Goal: Task Accomplishment & Management: Use online tool/utility

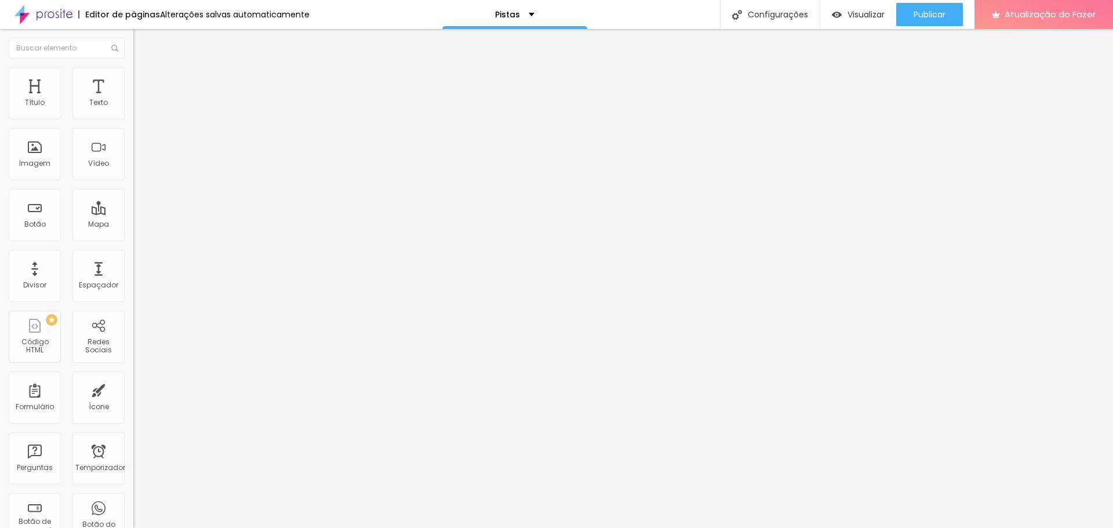
click at [133, 67] on img at bounding box center [138, 72] width 10 height 10
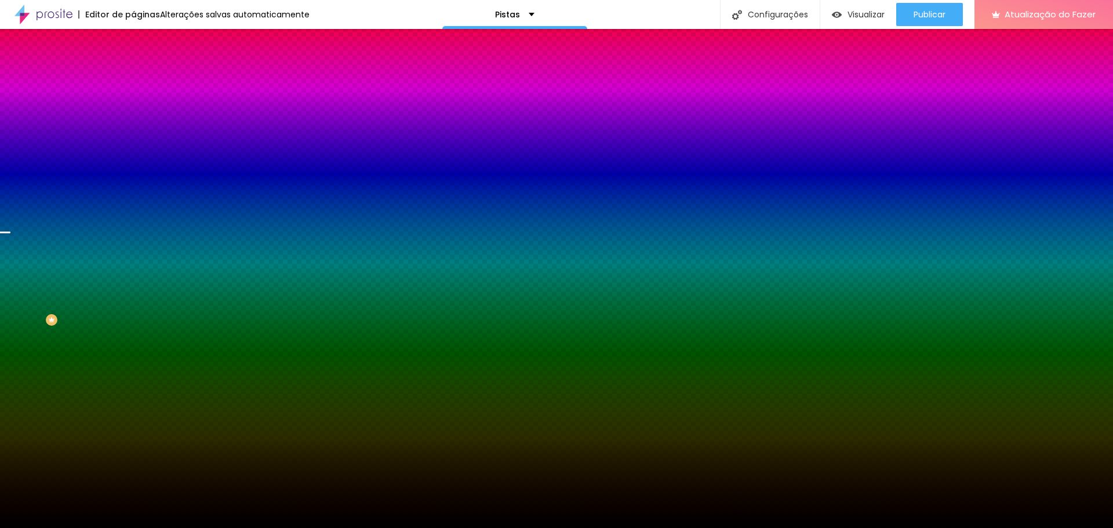
click at [140, 107] on font "Trocar imagem" at bounding box center [168, 102] width 56 height 10
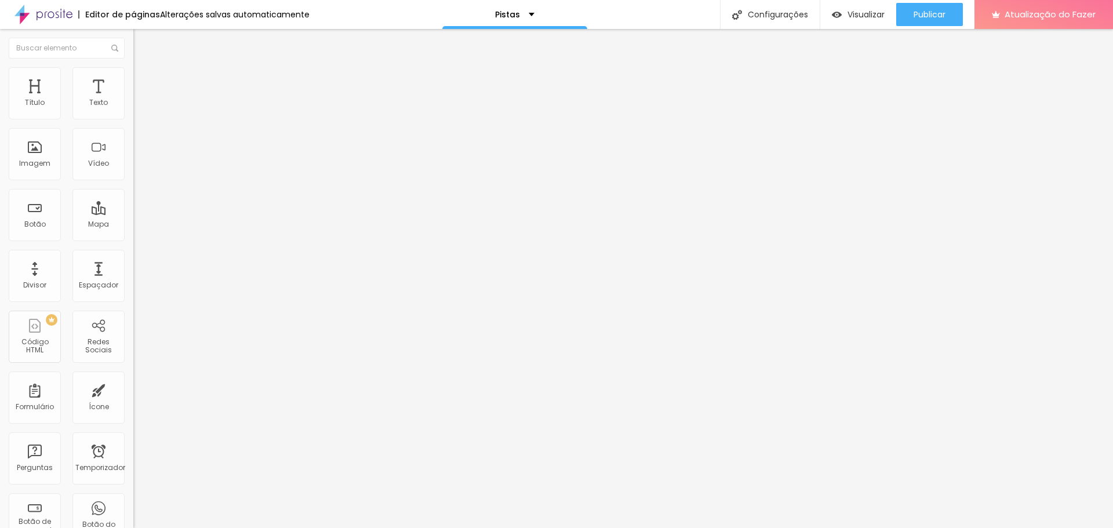
click at [133, 73] on img at bounding box center [138, 72] width 10 height 10
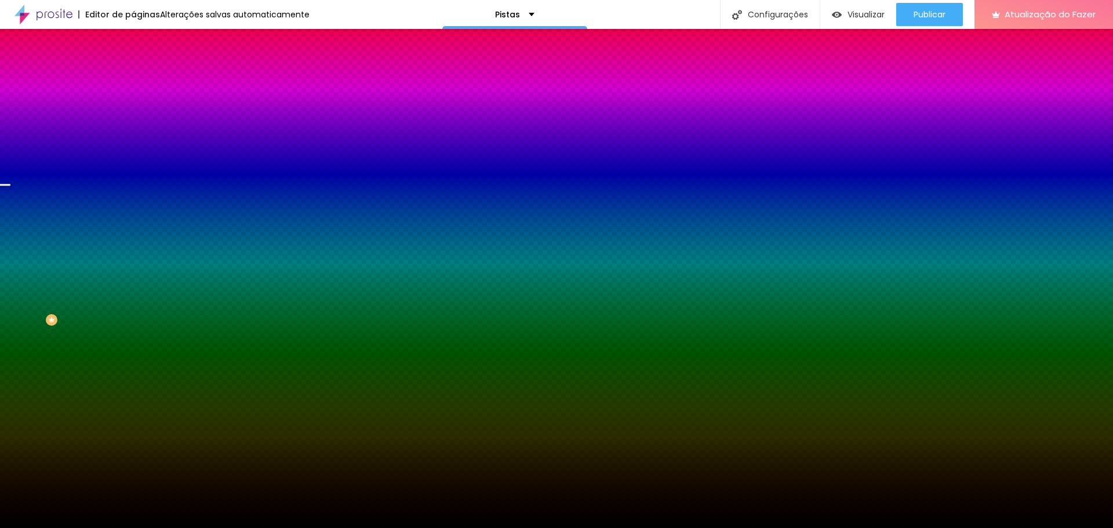
click at [140, 107] on font "Trocar imagem" at bounding box center [168, 102] width 56 height 10
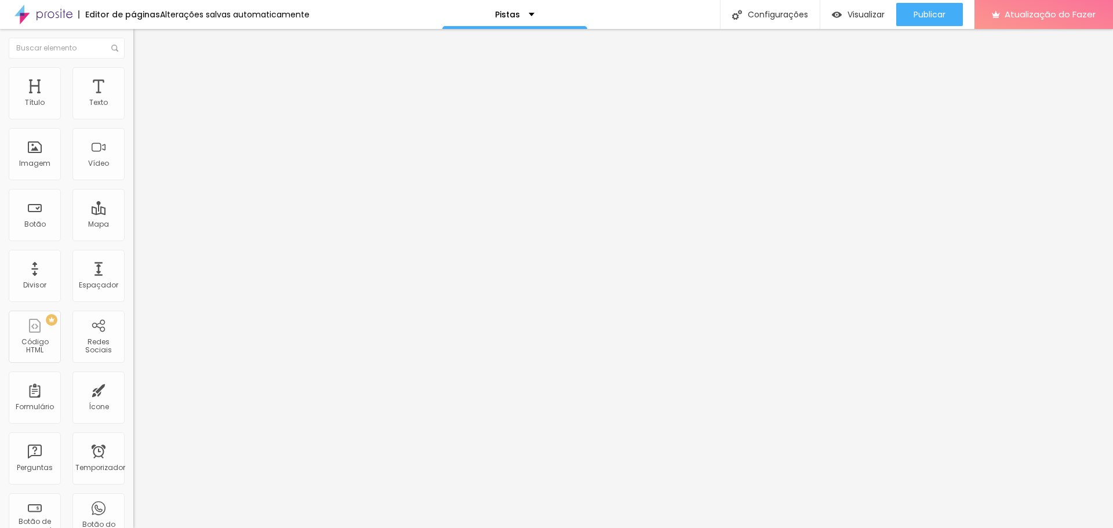
click at [140, 100] on font "Trocar imagem" at bounding box center [168, 95] width 56 height 10
click at [133, 165] on img at bounding box center [137, 161] width 8 height 8
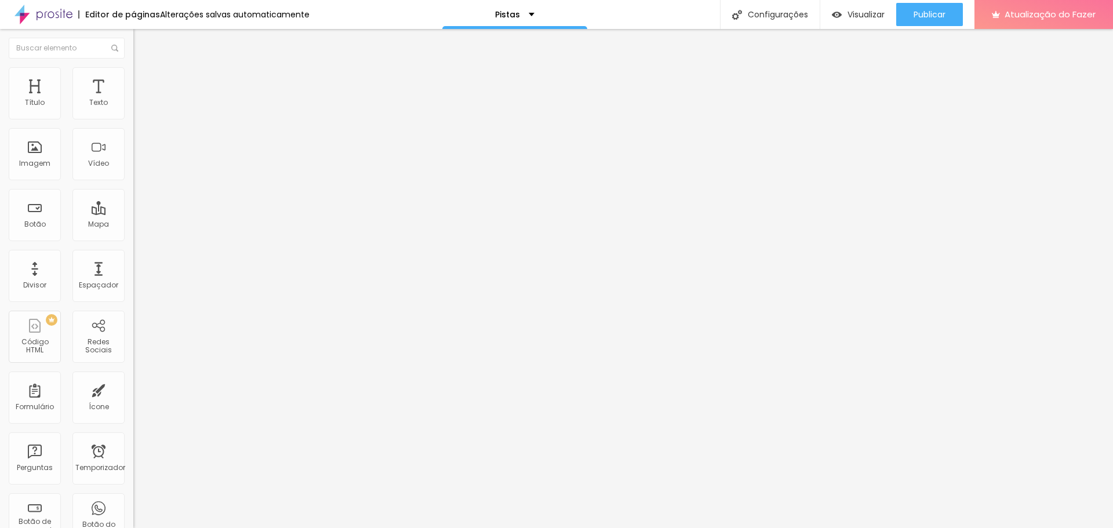
click at [133, 165] on img at bounding box center [137, 161] width 8 height 8
click at [133, 181] on span "1:1 Quadrado" at bounding box center [156, 177] width 46 height 10
click at [133, 188] on span "Cinema" at bounding box center [147, 183] width 29 height 10
click at [133, 206] on span "Quadrado" at bounding box center [152, 201] width 38 height 10
click at [133, 70] on img at bounding box center [138, 72] width 10 height 10
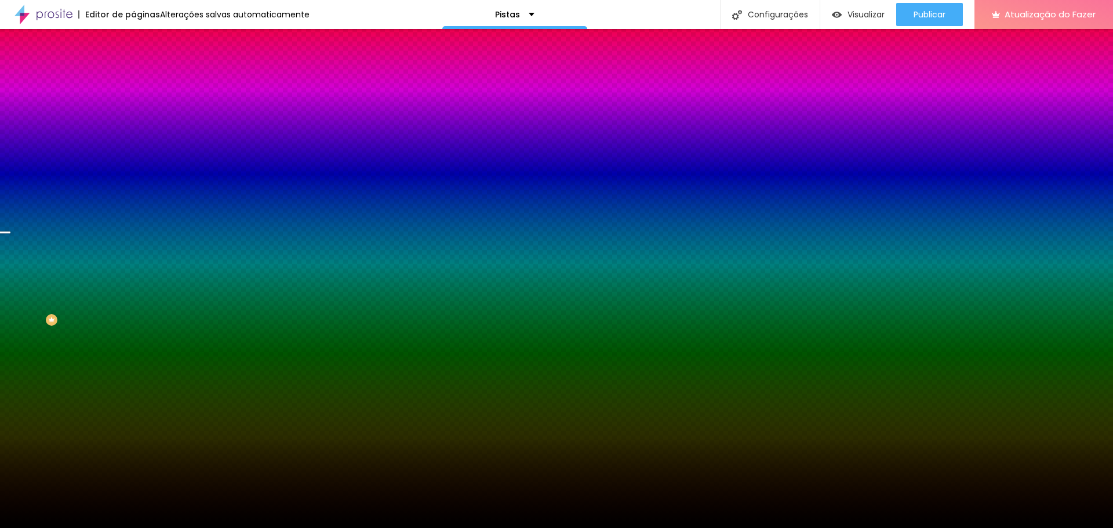
click at [140, 107] on font "Trocar imagem" at bounding box center [168, 102] width 56 height 10
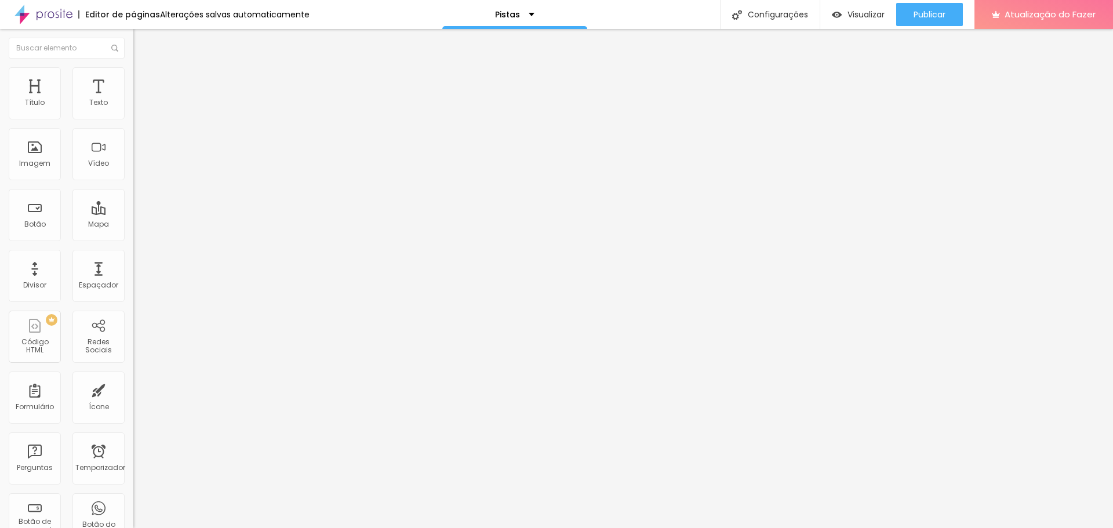
click at [133, 100] on span "Trocar imagem" at bounding box center [164, 95] width 63 height 10
click at [133, 67] on li "Estilo" at bounding box center [199, 73] width 133 height 12
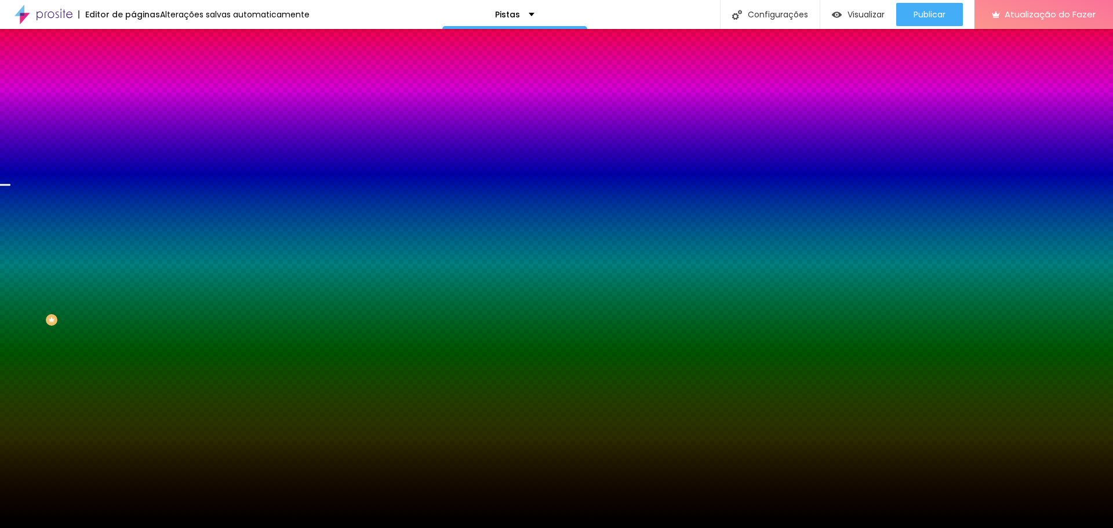
click at [140, 107] on font "Trocar imagem" at bounding box center [168, 102] width 56 height 10
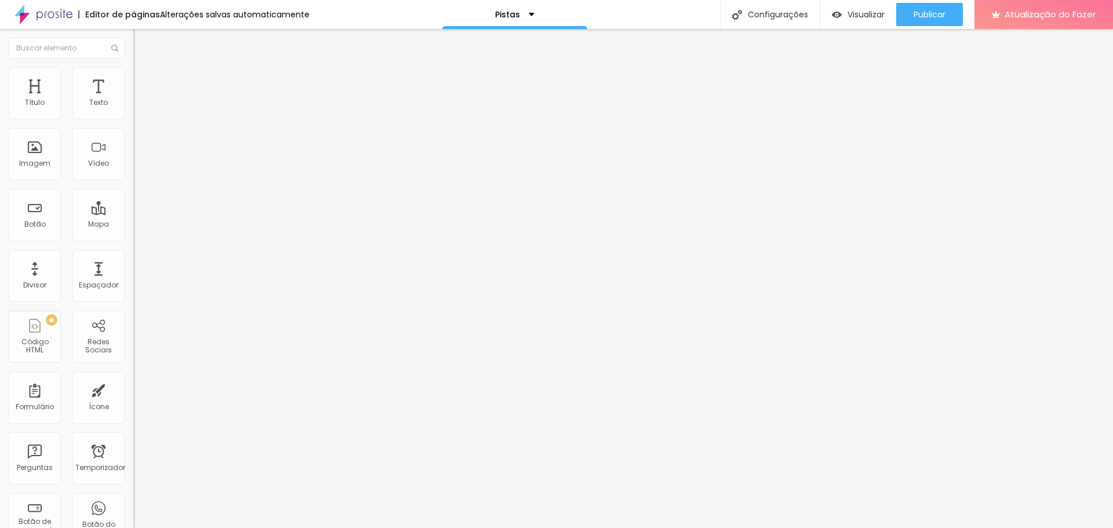
click at [144, 78] on font "Estilo" at bounding box center [153, 75] width 18 height 10
click at [133, 66] on img at bounding box center [138, 61] width 10 height 10
click at [133, 109] on input "https://youtu.be/Pw02KvYE1lg" at bounding box center [202, 103] width 139 height 12
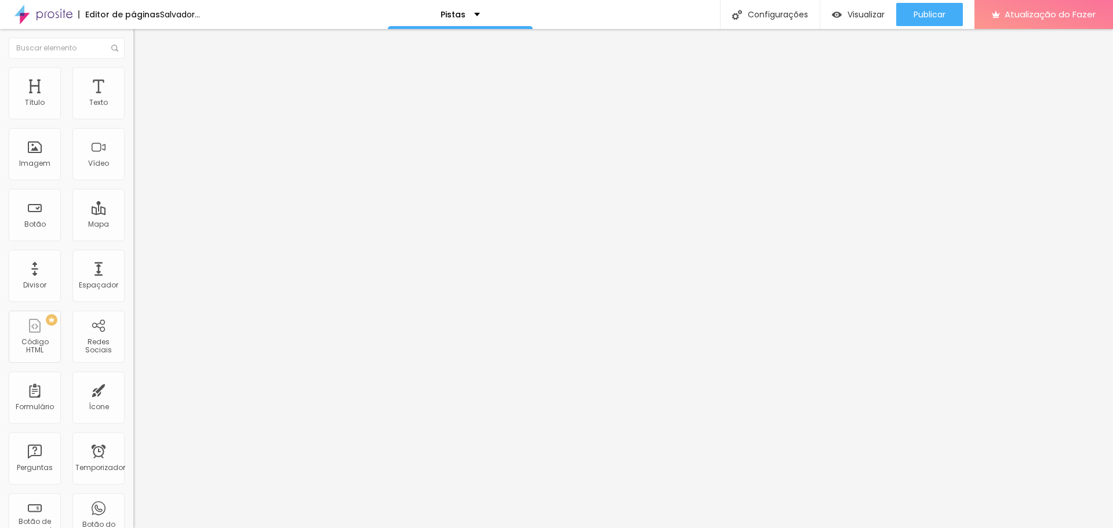
paste input "https://youtu.be/iGeBgul8c0I?si=kr-3rLr7VEZUUdlM"
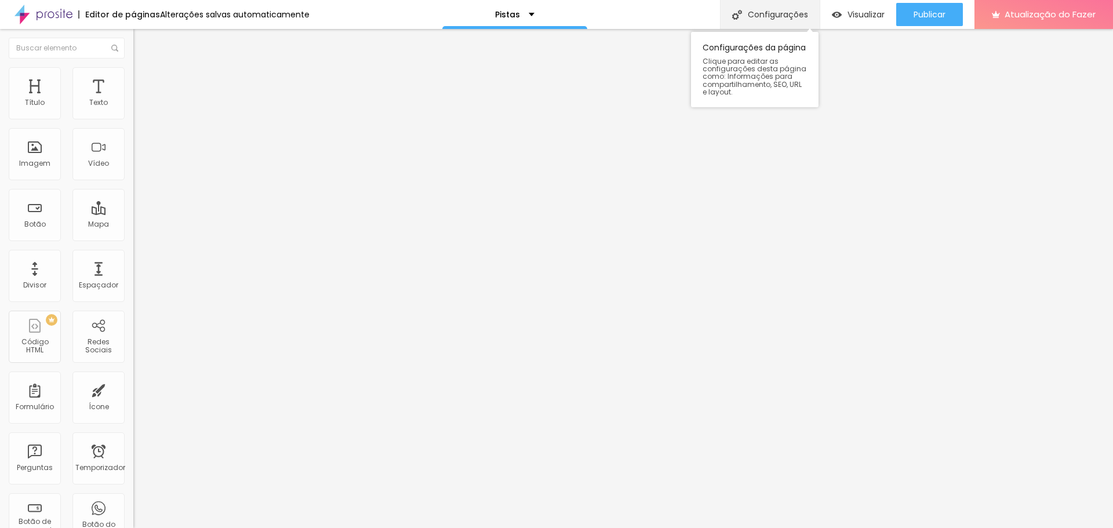
type input "https://youtu.be/iGeBgul8c0I?si=kr-3rLr7VEZUUdlM"
click at [133, 100] on span "Trocar imagem" at bounding box center [164, 95] width 63 height 10
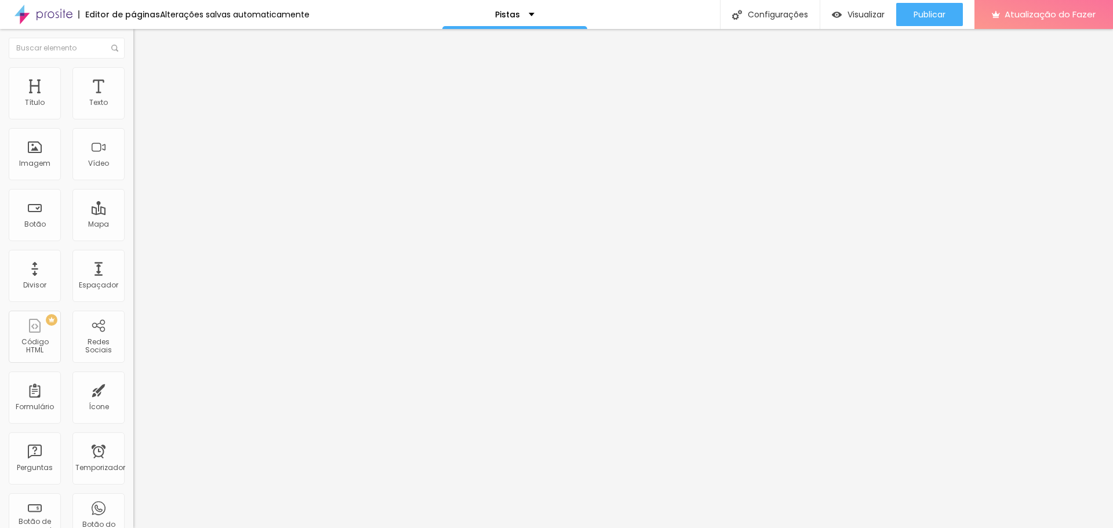
click at [133, 99] on div "Trocar imagem" at bounding box center [199, 94] width 133 height 8
click at [140, 100] on font "Trocar imagem" at bounding box center [168, 95] width 56 height 10
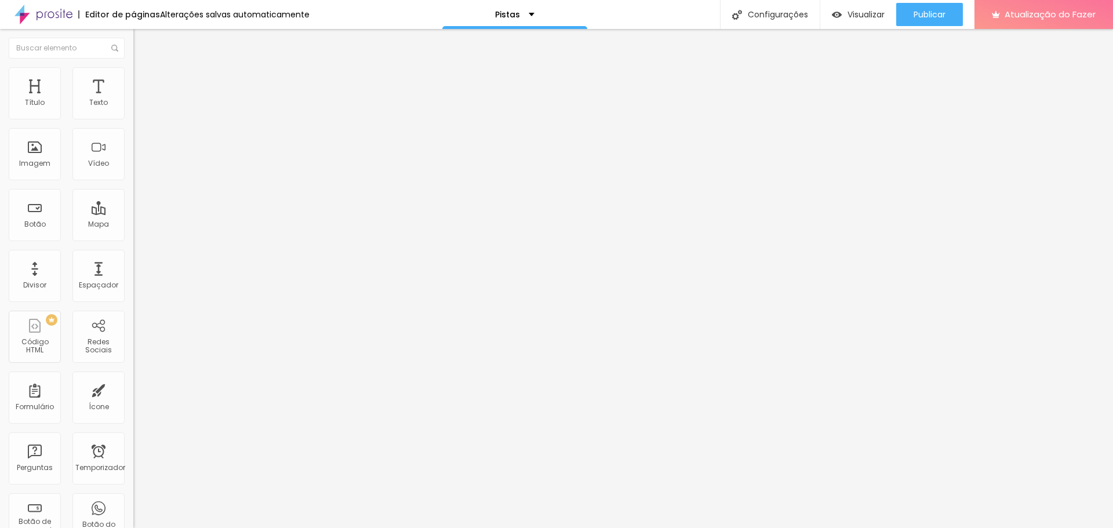
click at [140, 100] on font "Trocar imagem" at bounding box center [168, 95] width 56 height 10
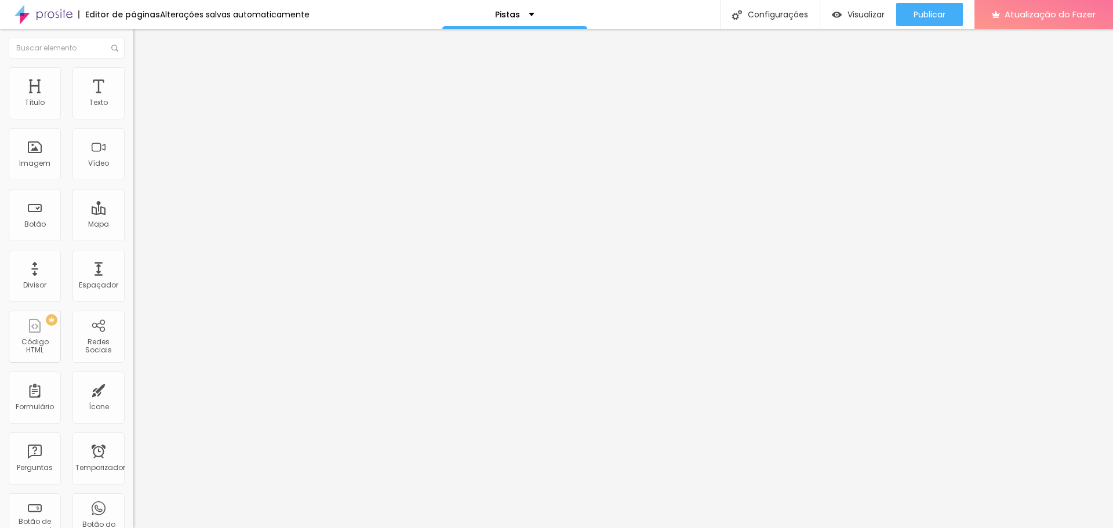
type input "79"
type input "78"
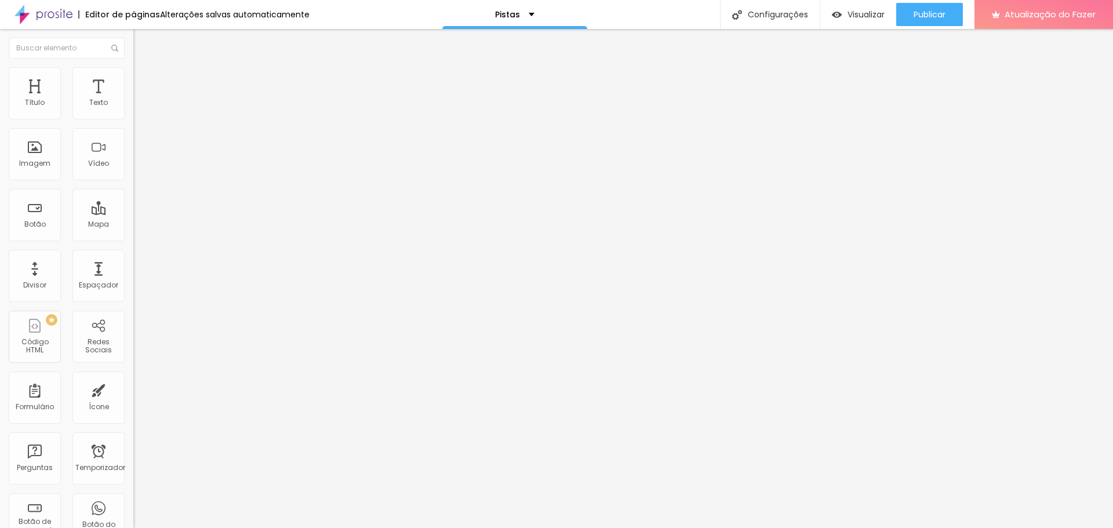
type input "77"
type input "76"
type input "75"
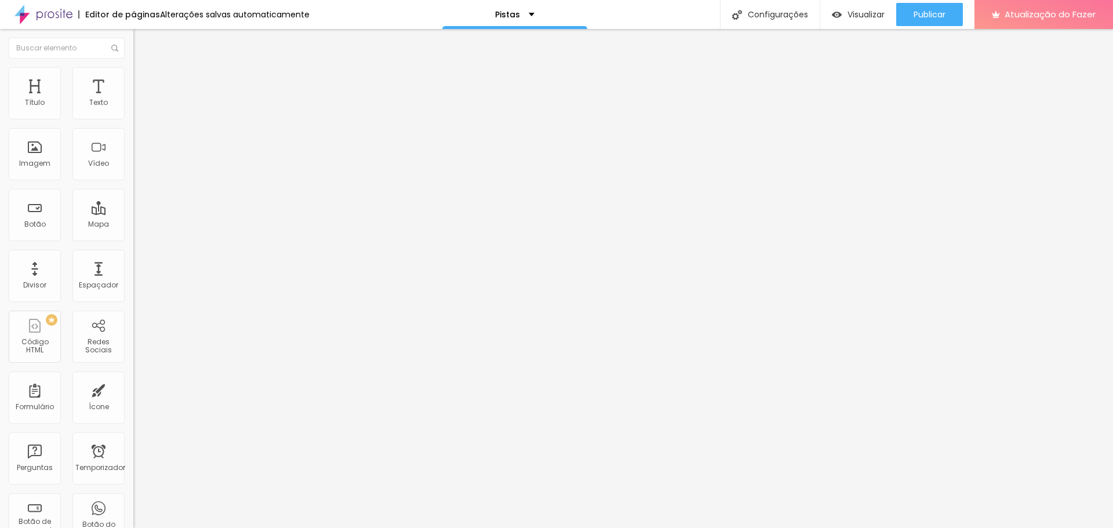
type input "75"
type input "74"
type input "73"
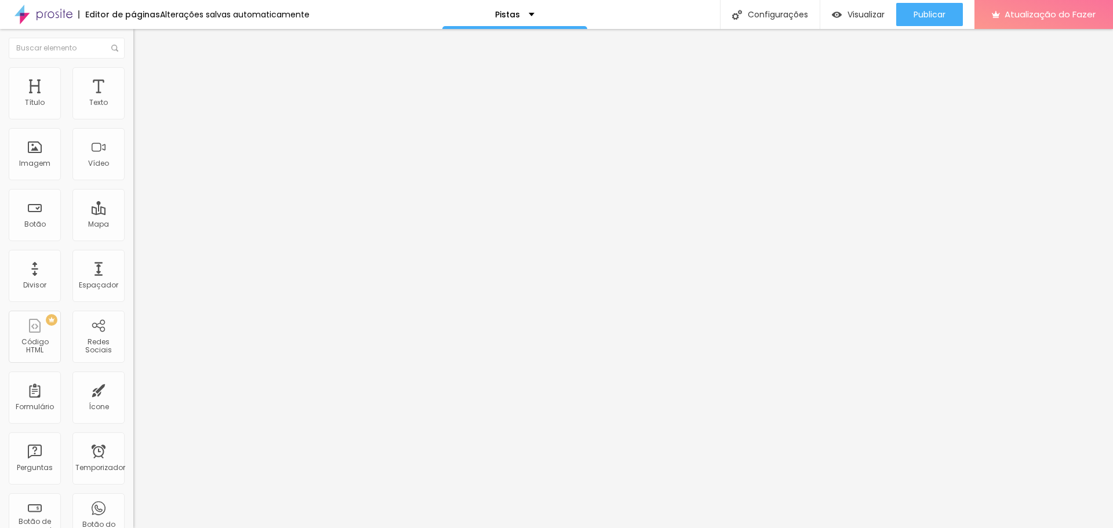
type input "73"
click at [133, 274] on input "range" at bounding box center [170, 278] width 75 height 9
type input "75"
type input "74"
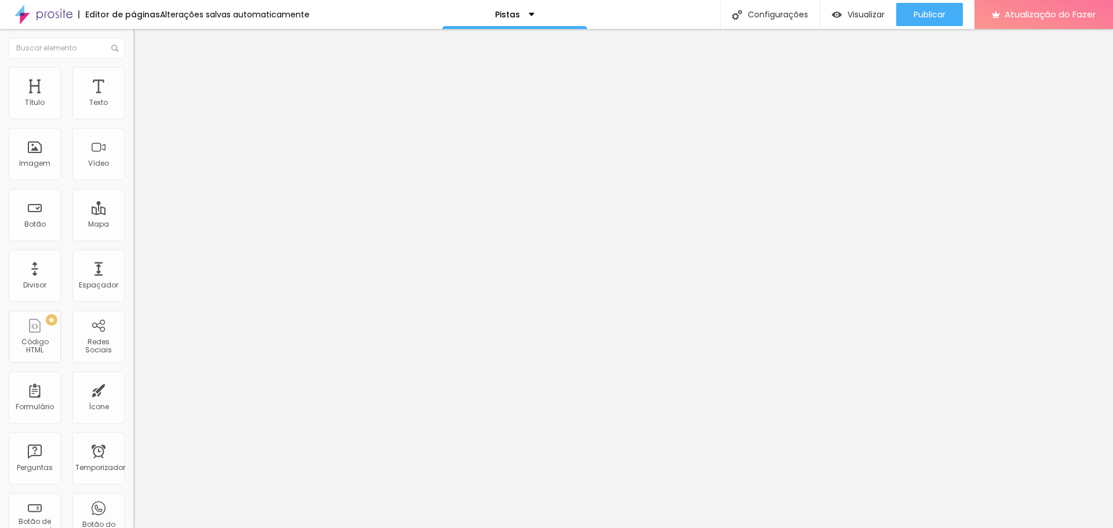
type input "74"
type input "73"
type input "69"
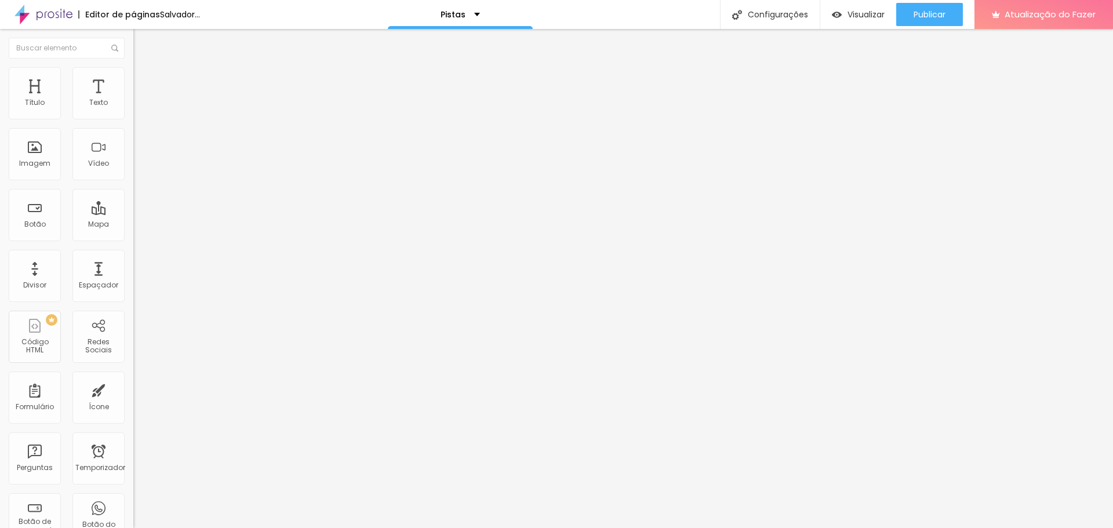
type input "68"
type input "66"
type input "64"
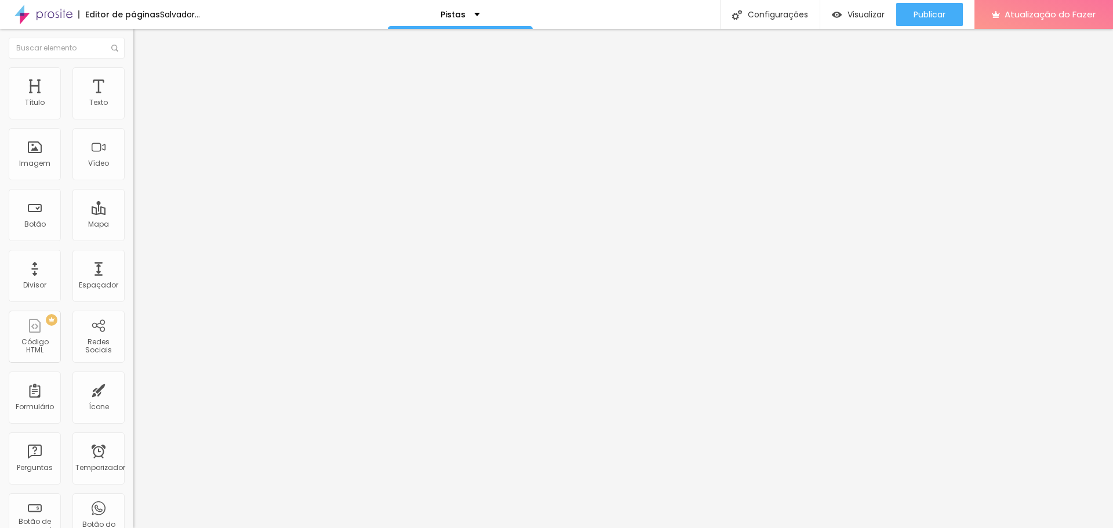
type input "64"
type input "63"
type input "62"
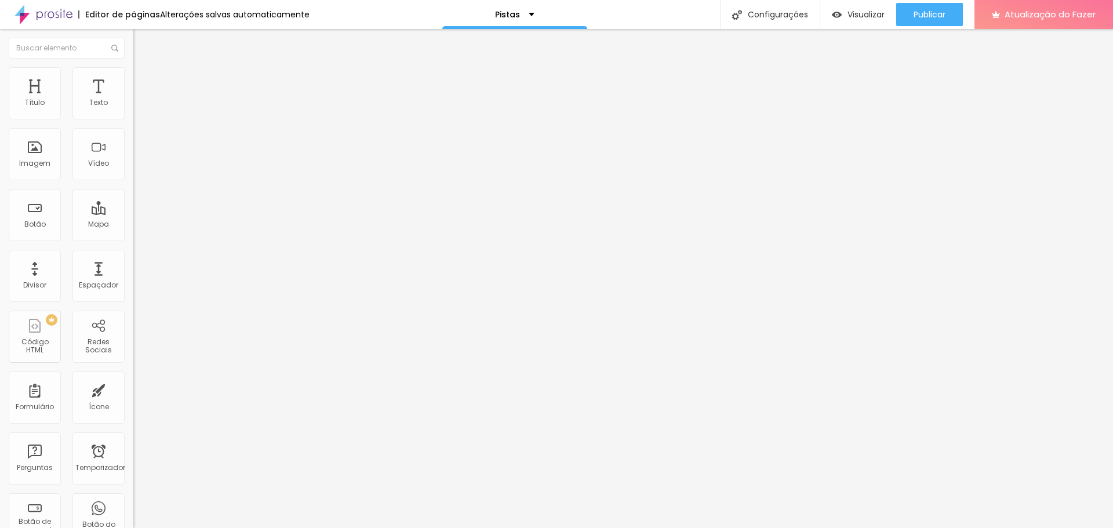
type input "61"
type input "60"
type input "59"
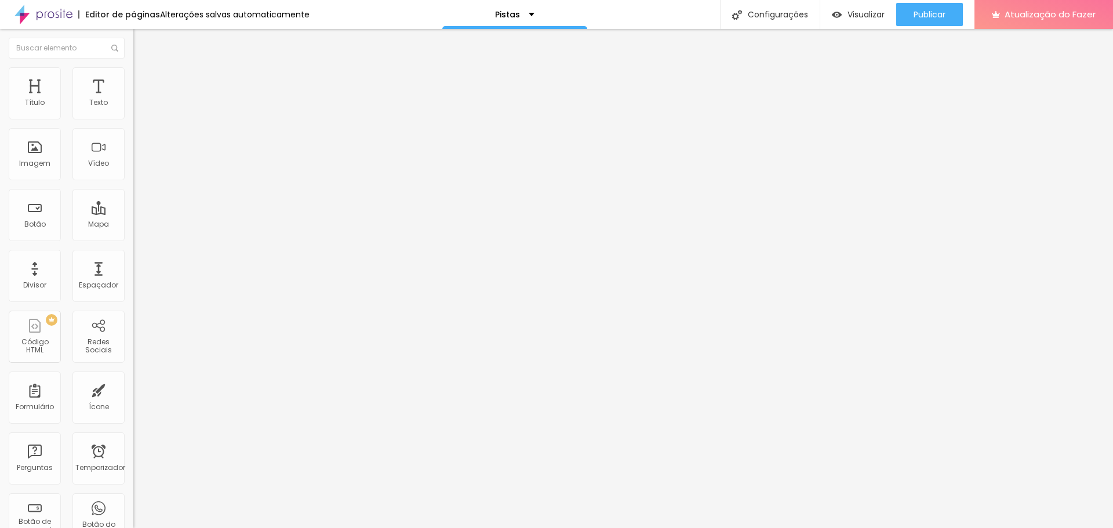
type input "59"
type input "58"
drag, startPoint x: 78, startPoint y: 246, endPoint x: 63, endPoint y: 242, distance: 14.9
type input "58"
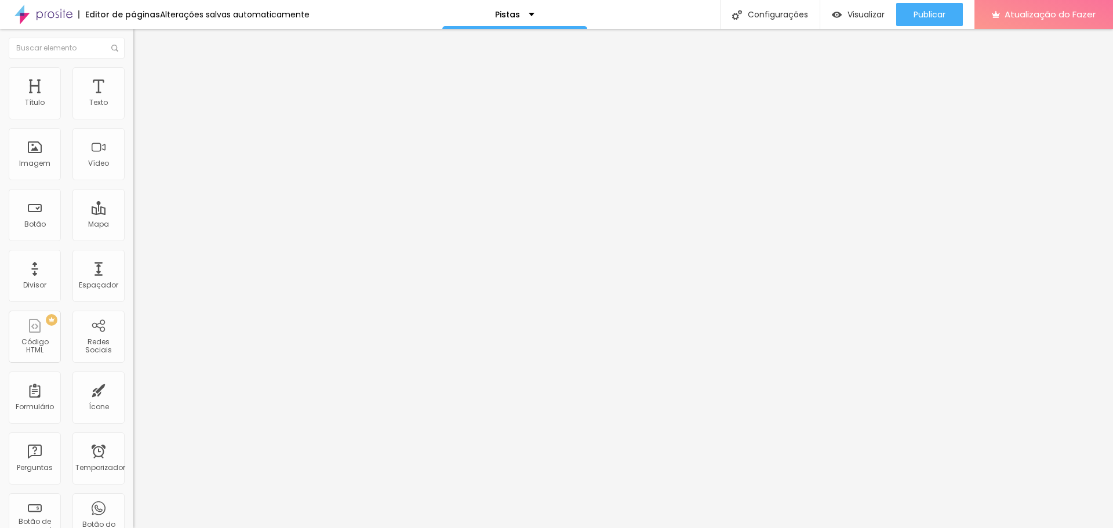
click at [133, 274] on input "range" at bounding box center [170, 278] width 75 height 9
type input "81"
type input "80"
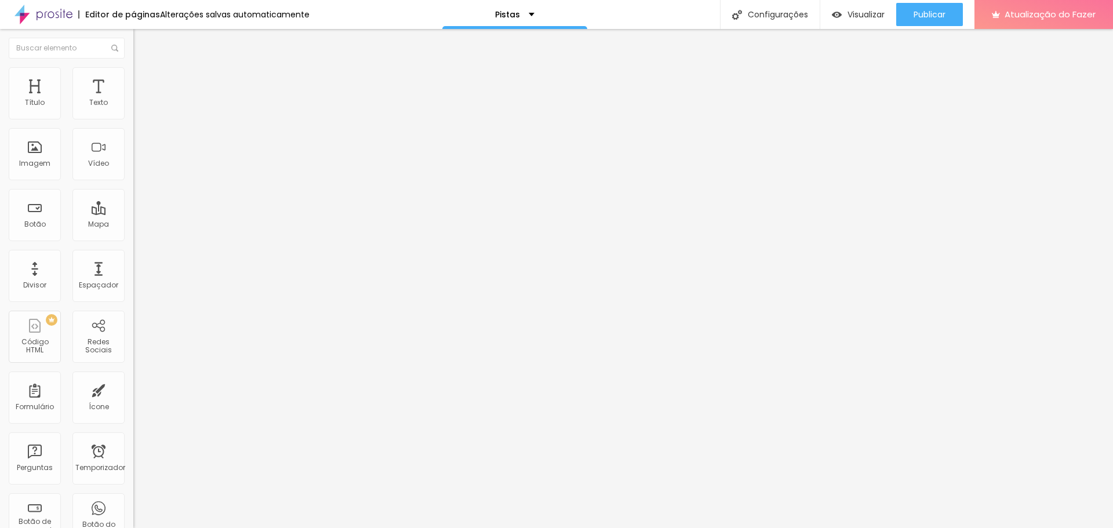
type input "78"
type input "77"
type input "76"
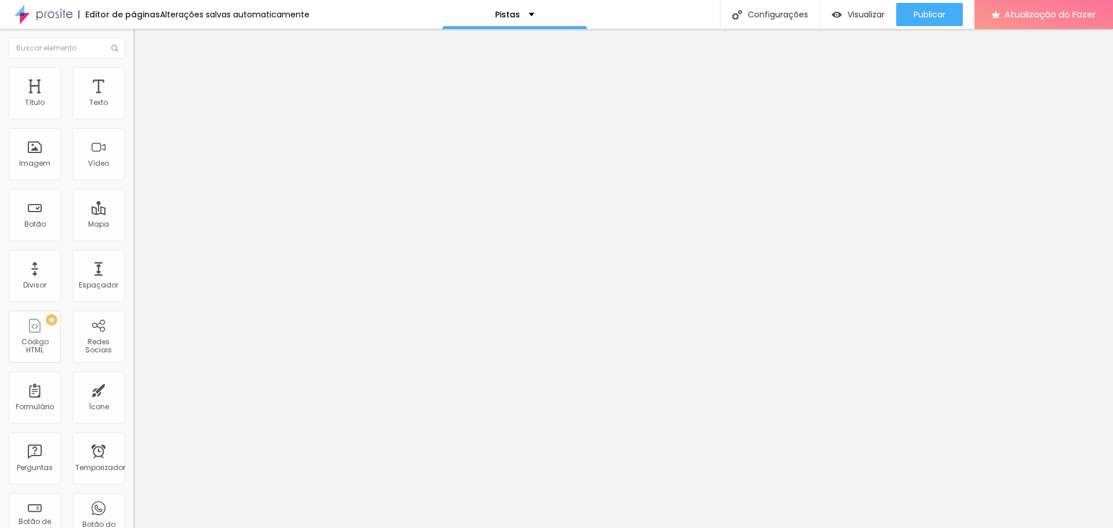
type input "76"
type input "75"
type input "74"
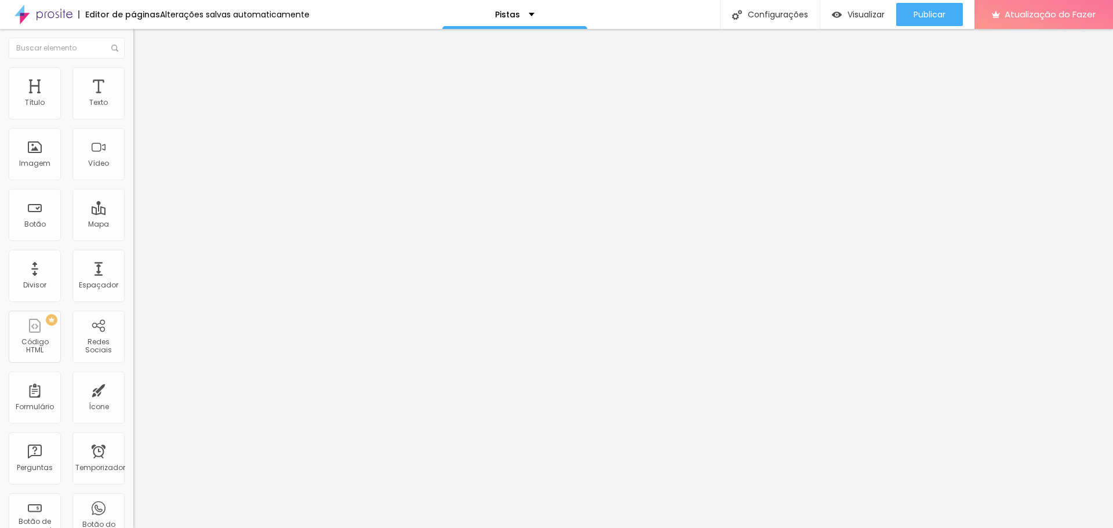
type input "73"
type input "72"
type input "68"
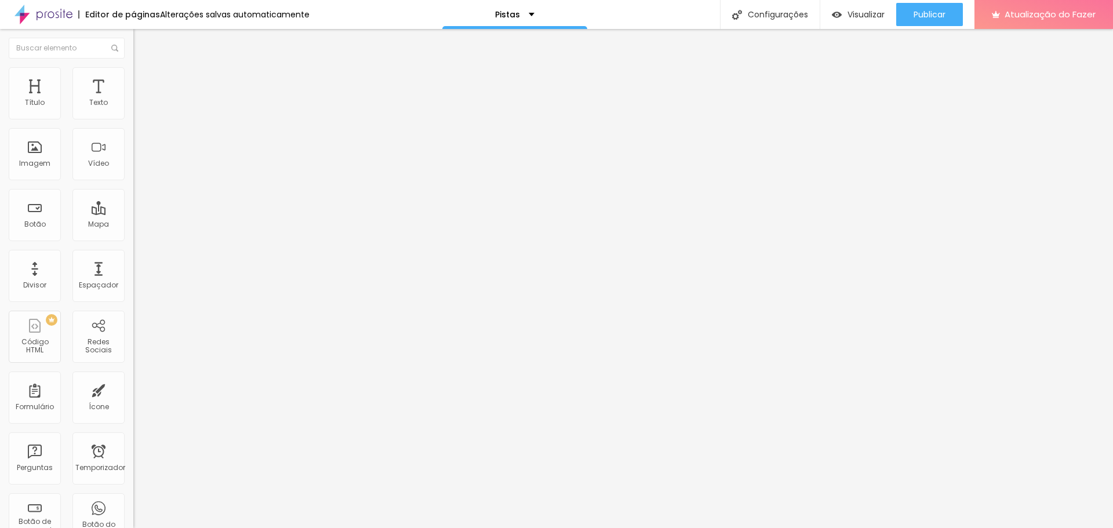
type input "68"
type input "66"
type input "64"
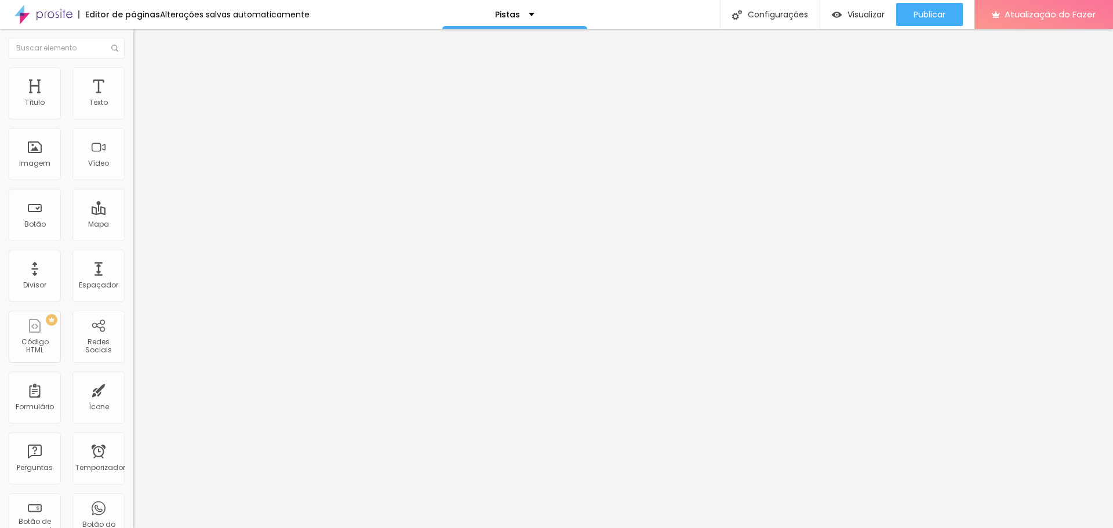
type input "63"
type input "62"
type input "61"
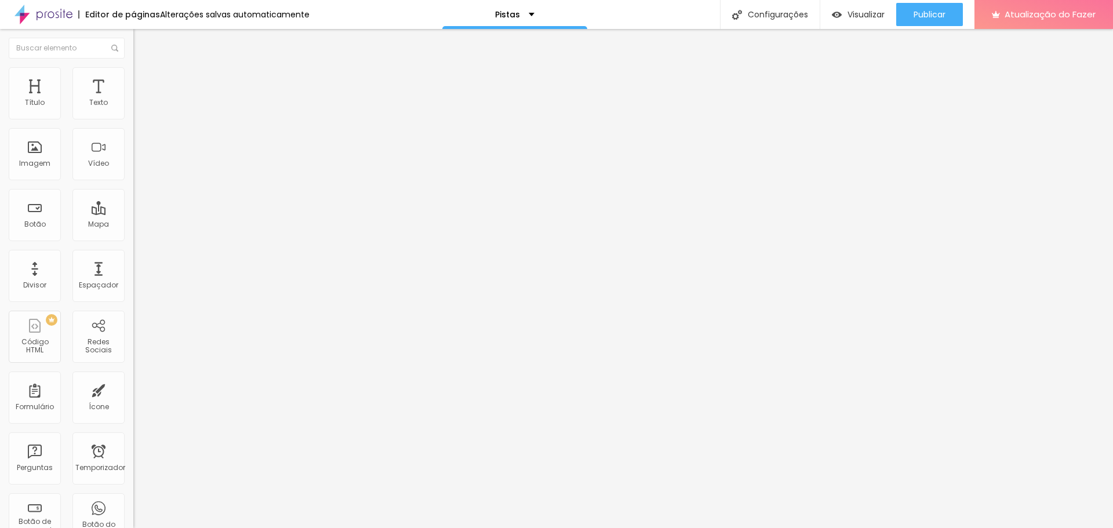
type input "61"
type input "60"
type input "59"
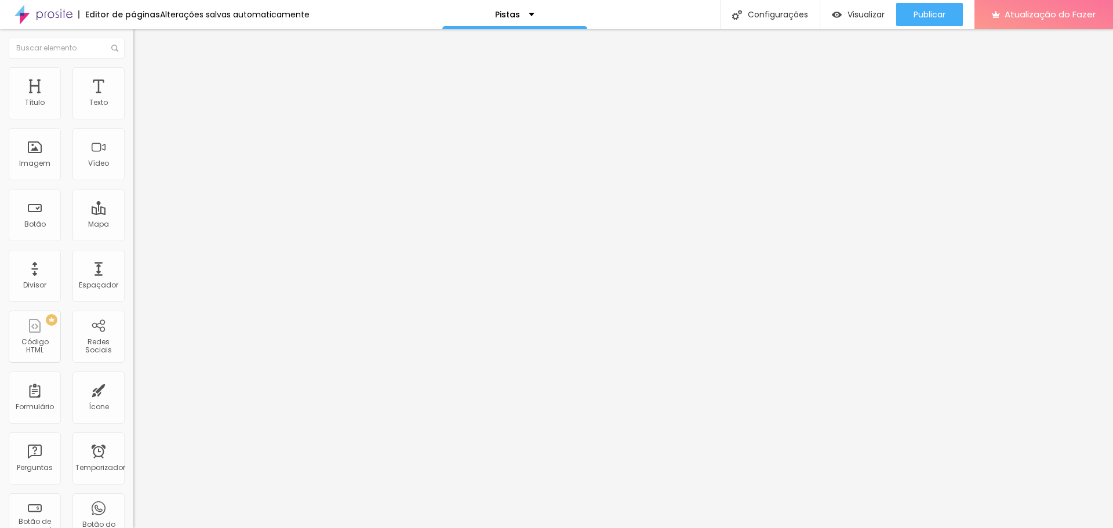
type input "58"
drag, startPoint x: 83, startPoint y: 242, endPoint x: 63, endPoint y: 241, distance: 19.7
type input "58"
click at [133, 274] on input "range" at bounding box center [170, 278] width 75 height 9
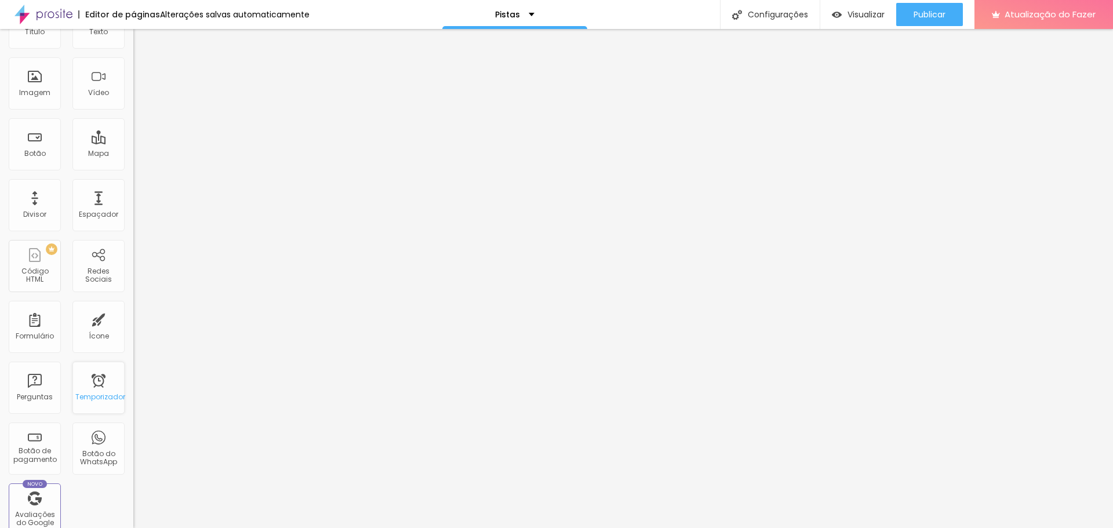
scroll to position [116, 0]
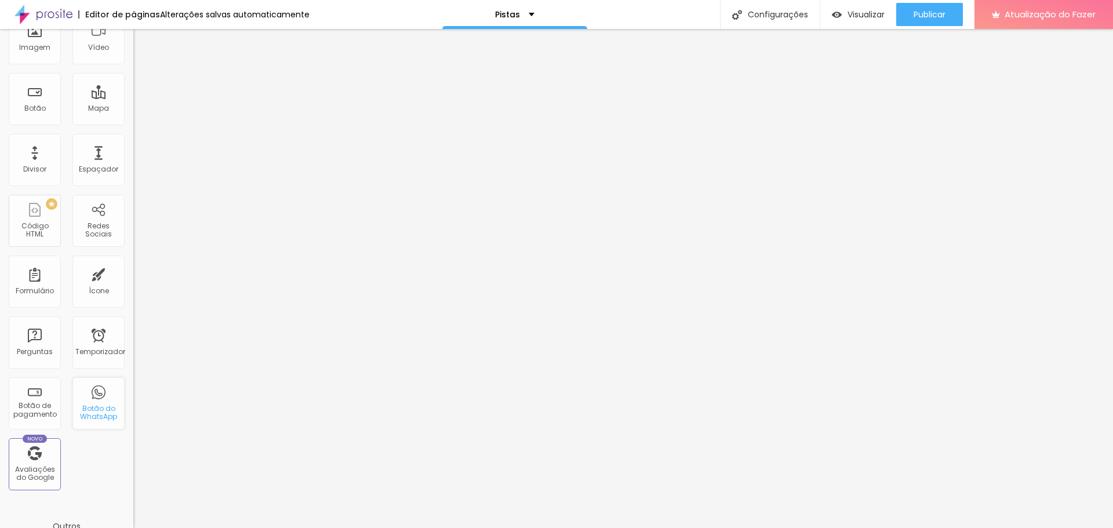
click at [90, 411] on font "Botão do WhatsApp" at bounding box center [98, 412] width 37 height 18
click at [83, 408] on font "Botão do WhatsApp" at bounding box center [98, 412] width 37 height 18
click at [86, 465] on font "Botão do WhatsApp" at bounding box center [98, 470] width 37 height 18
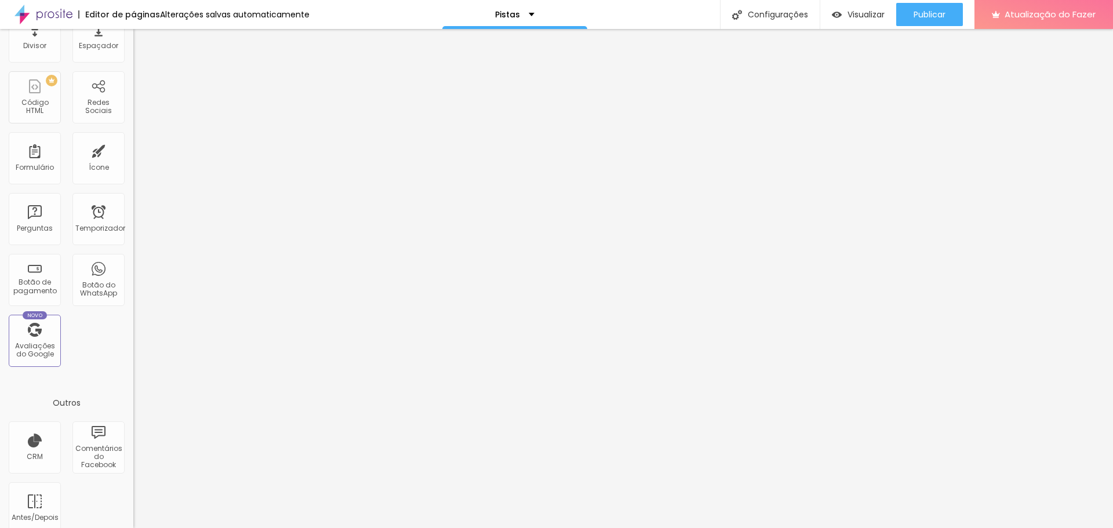
scroll to position [254, 0]
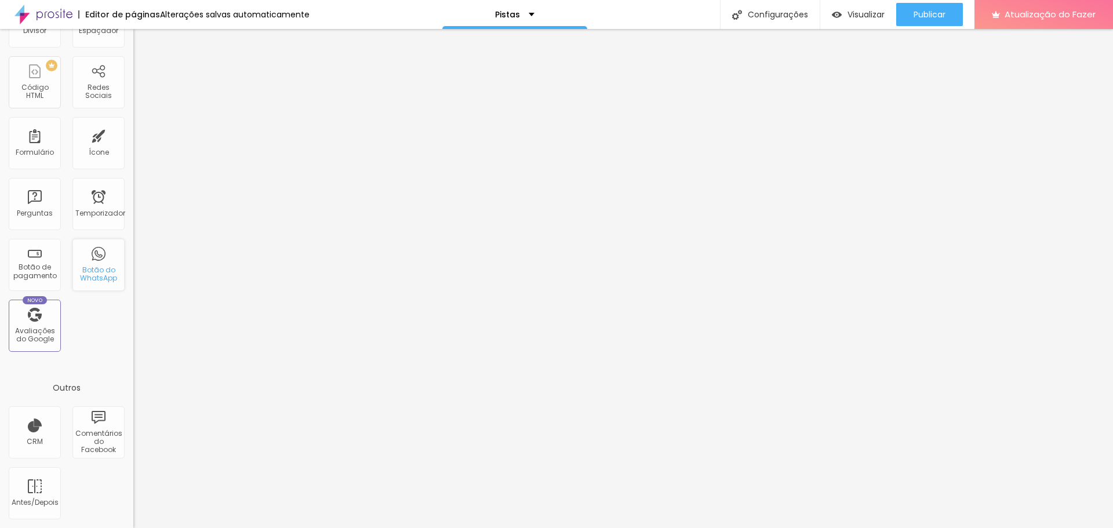
click at [88, 264] on div "Botão do WhatsApp" at bounding box center [98, 265] width 52 height 52
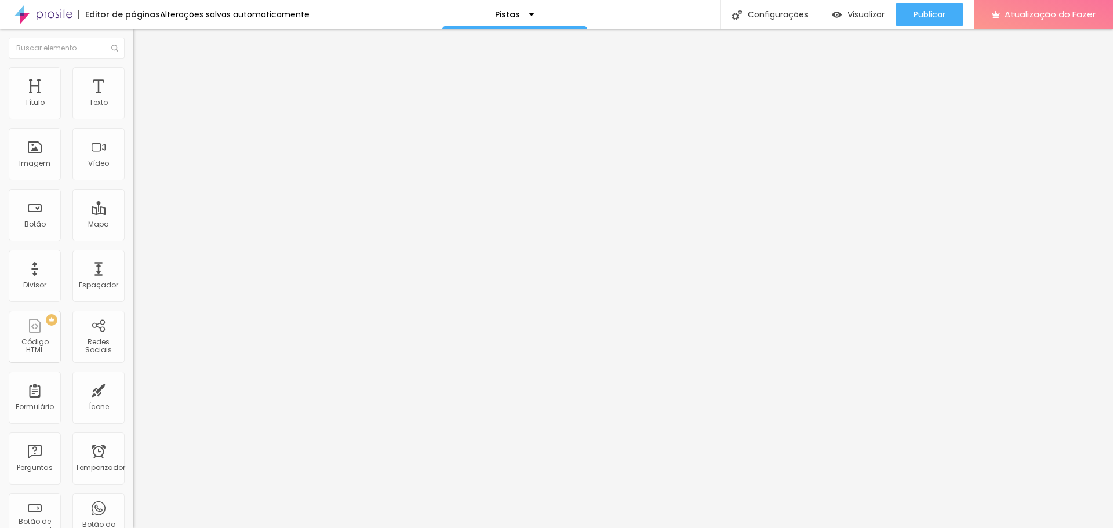
click at [133, 137] on span "Sólido" at bounding box center [144, 135] width 23 height 10
click at [133, 72] on img at bounding box center [138, 72] width 10 height 10
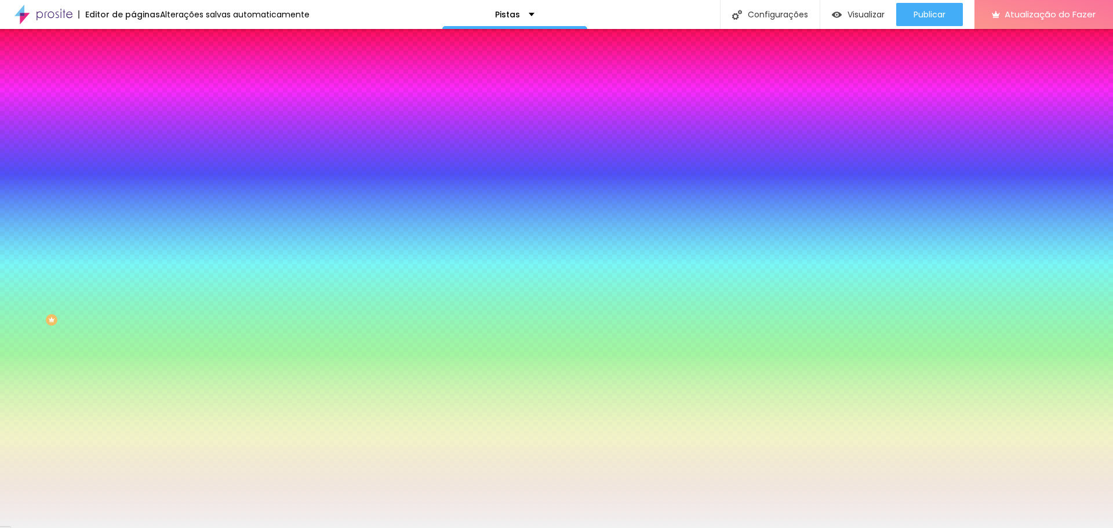
click at [133, 79] on li "Avançado" at bounding box center [199, 85] width 133 height 12
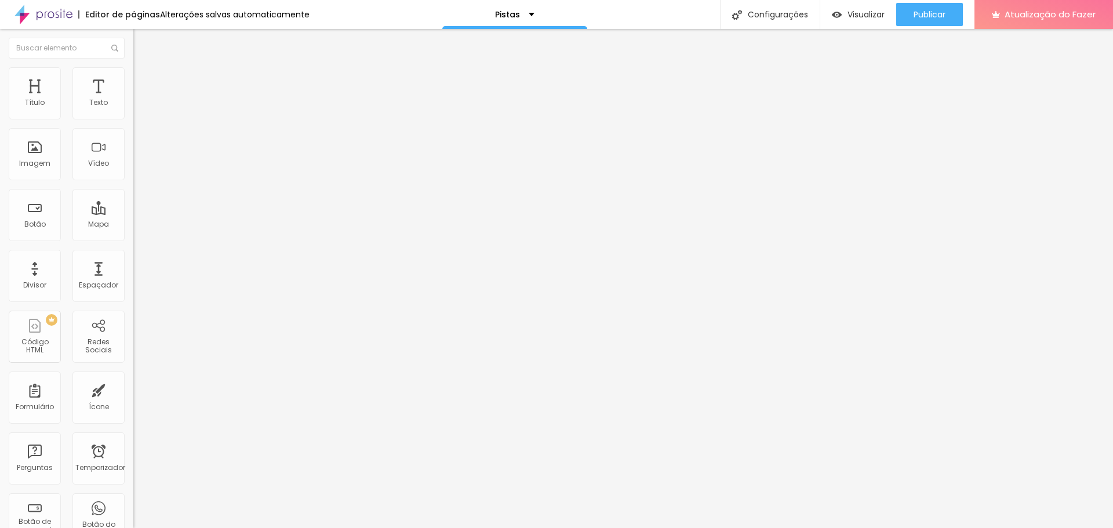
click at [133, 66] on img at bounding box center [138, 61] width 10 height 10
click at [133, 72] on img at bounding box center [138, 72] width 10 height 10
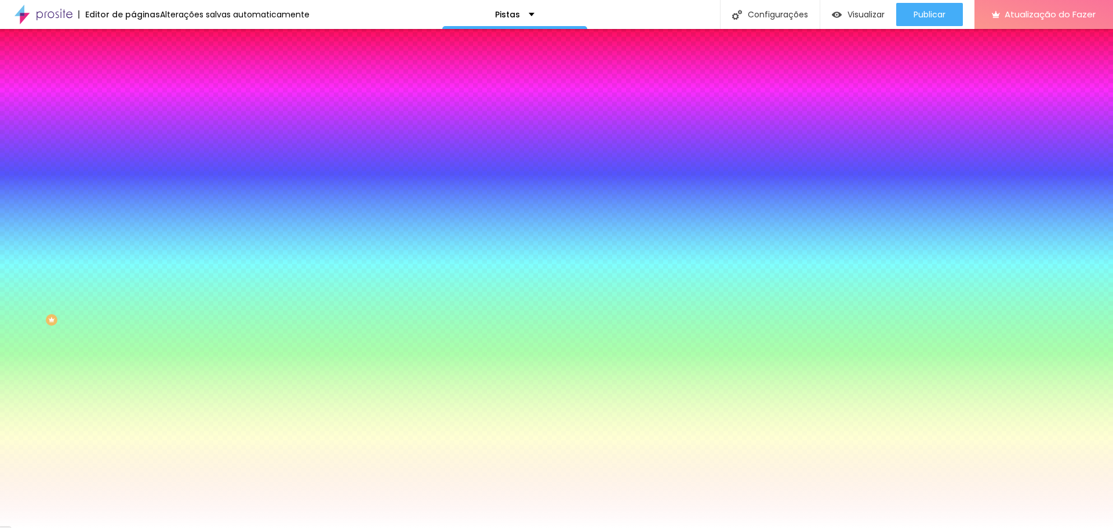
click at [133, 107] on span "Trocar imagem" at bounding box center [164, 102] width 63 height 10
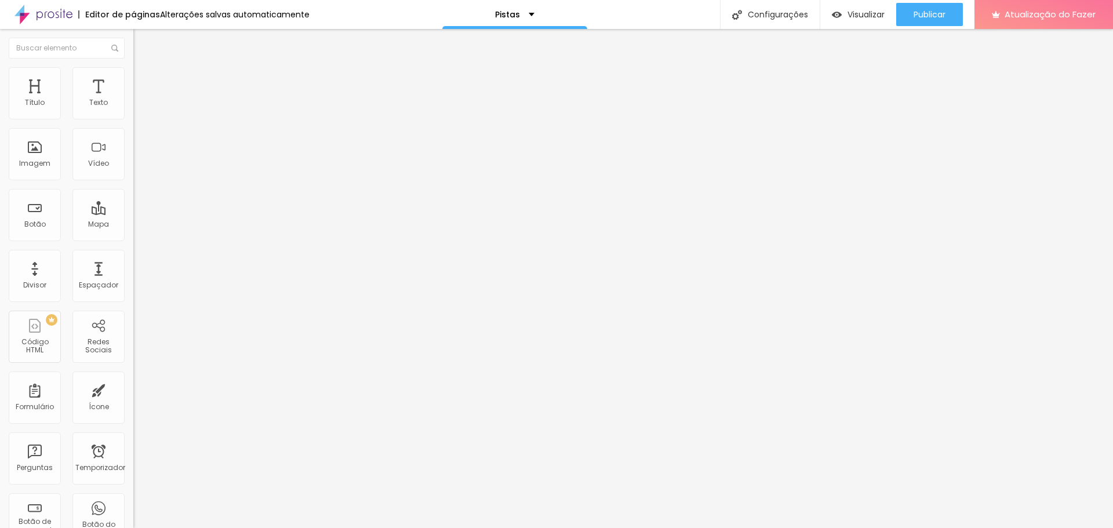
click at [133, 67] on li "Estilo" at bounding box center [199, 73] width 133 height 12
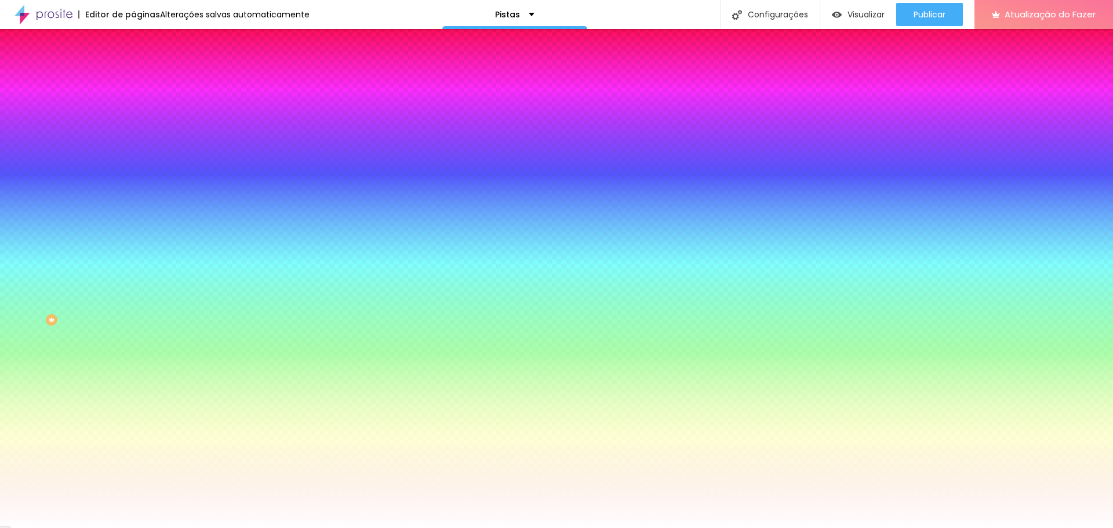
click at [140, 107] on font "Trocar imagem" at bounding box center [168, 102] width 56 height 10
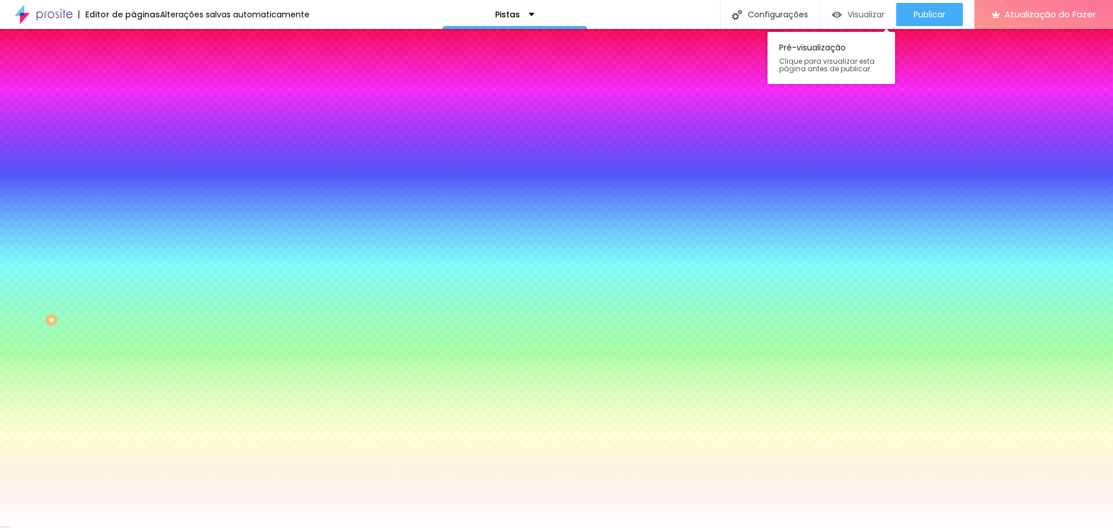
click at [850, 14] on font "Visualizar" at bounding box center [865, 15] width 37 height 12
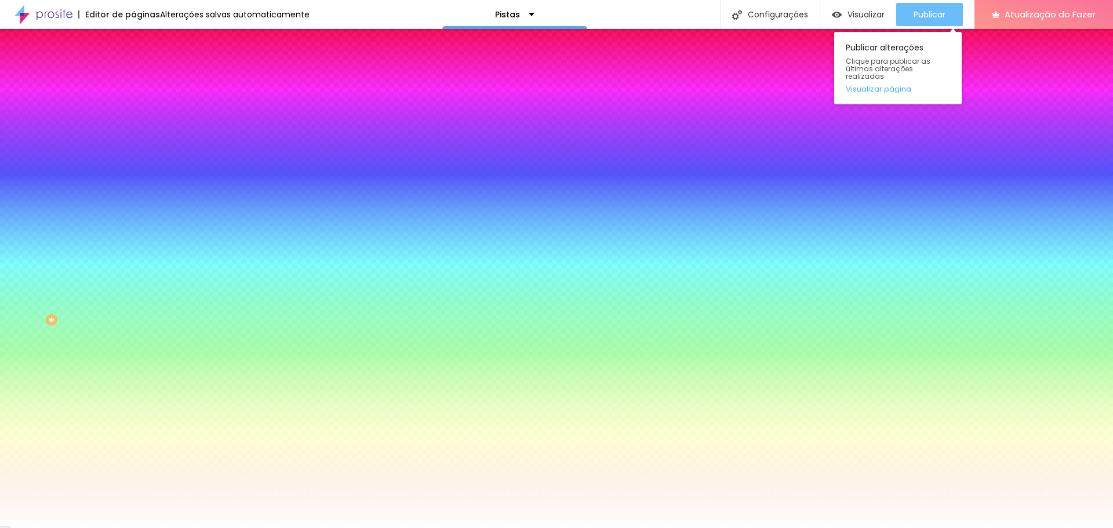
click at [926, 14] on font "Publicar" at bounding box center [929, 15] width 32 height 12
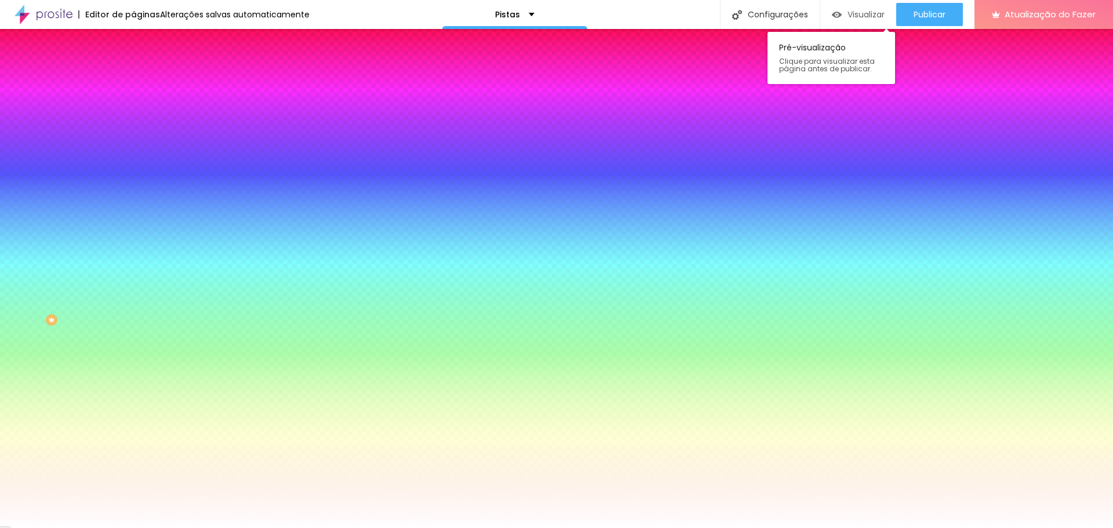
click at [851, 12] on font "Visualizar" at bounding box center [865, 15] width 37 height 12
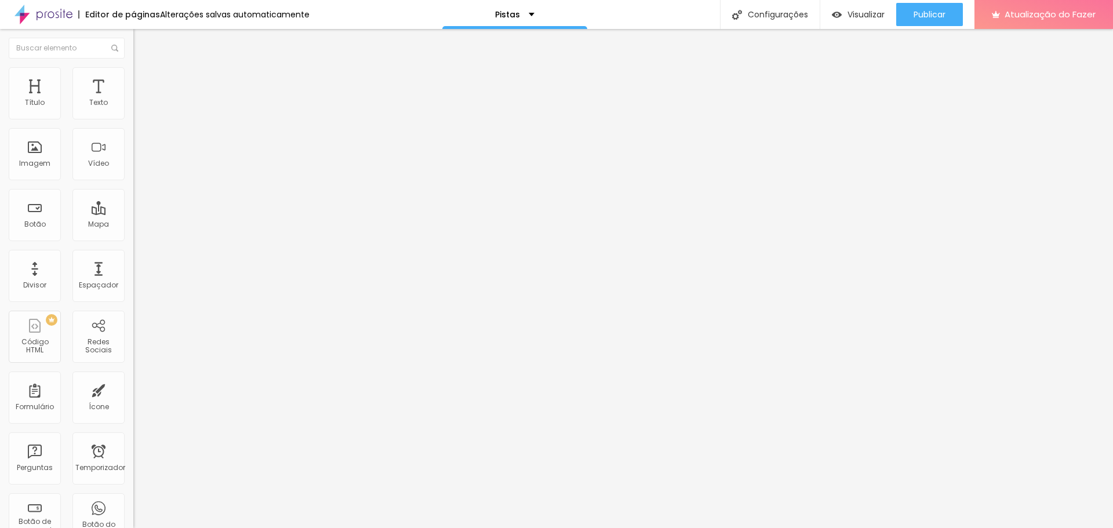
click at [140, 100] on font "Trocar imagem" at bounding box center [168, 95] width 56 height 10
click at [133, 77] on li "Estilo" at bounding box center [199, 73] width 133 height 12
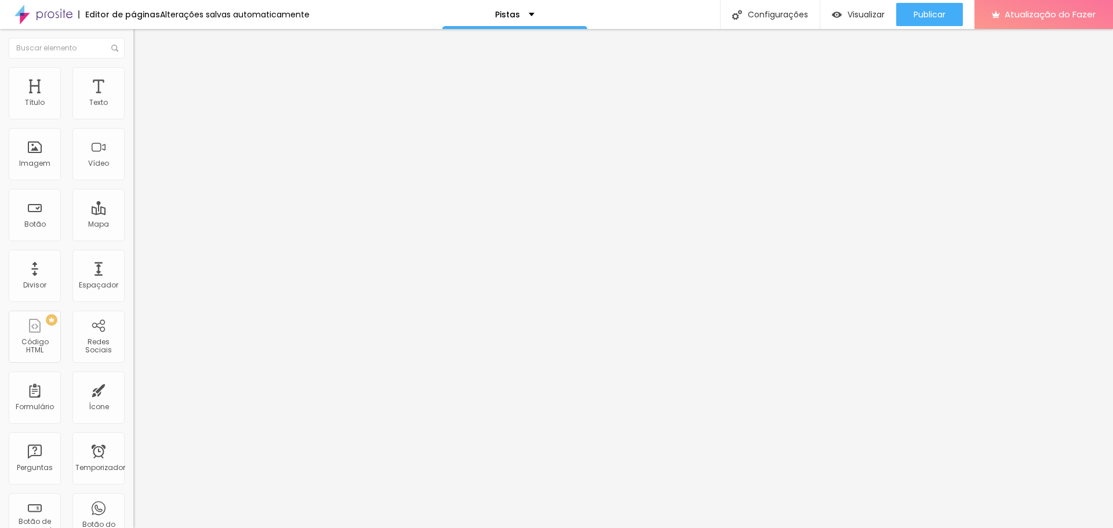
type input "5"
type input "11"
type input "21"
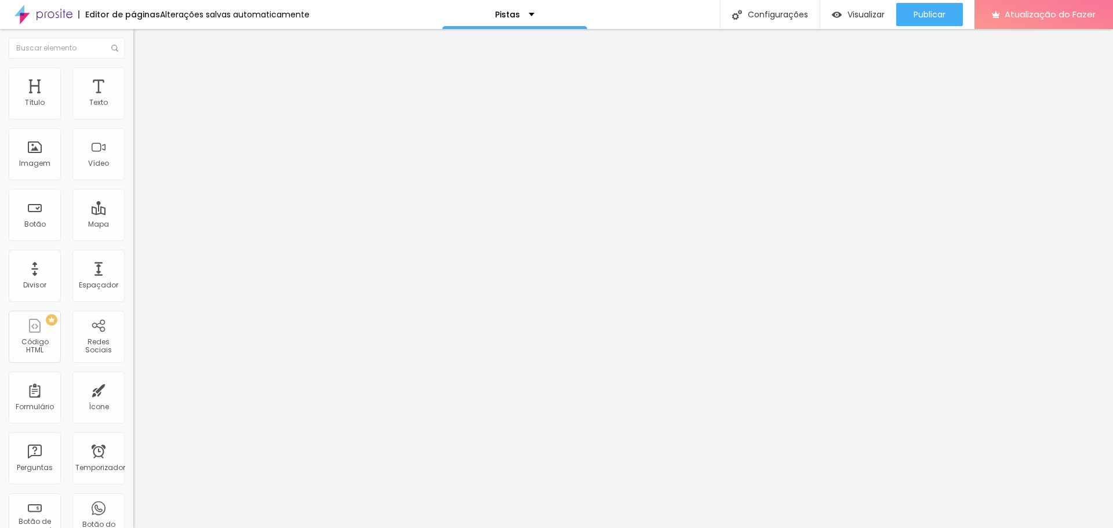
type input "21"
type input "26"
type input "31"
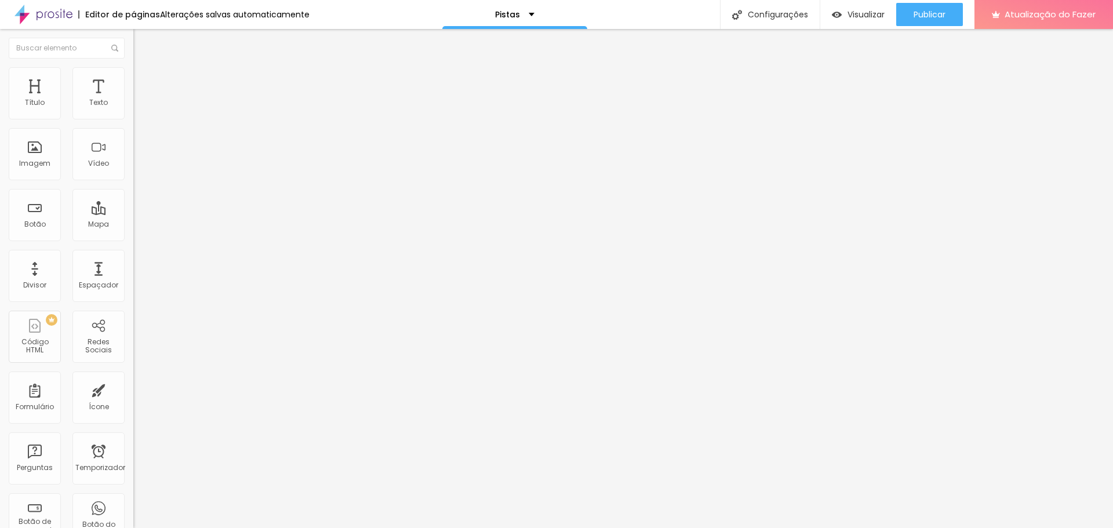
type input "35"
type input "39"
type input "41"
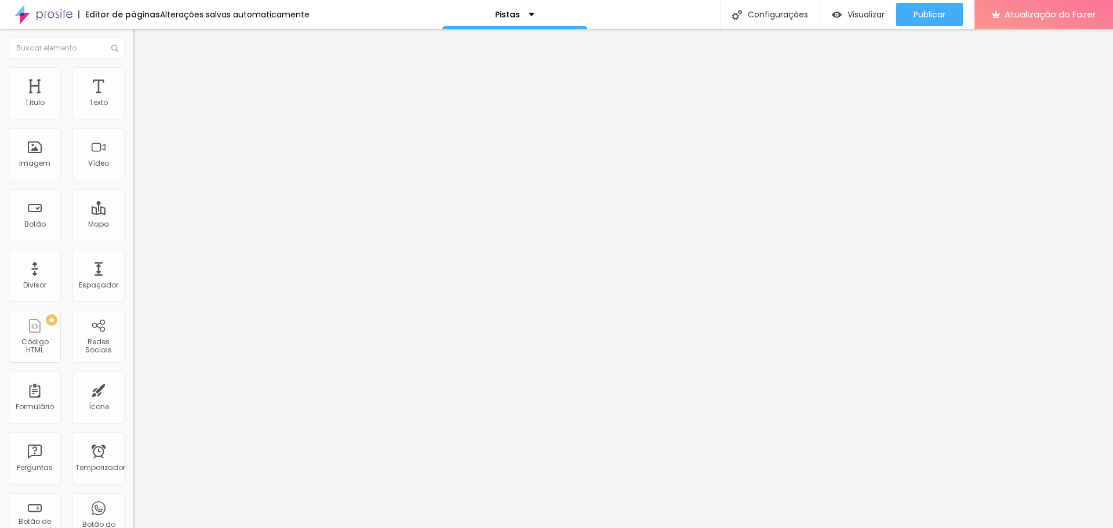
type input "41"
type input "46"
type input "48"
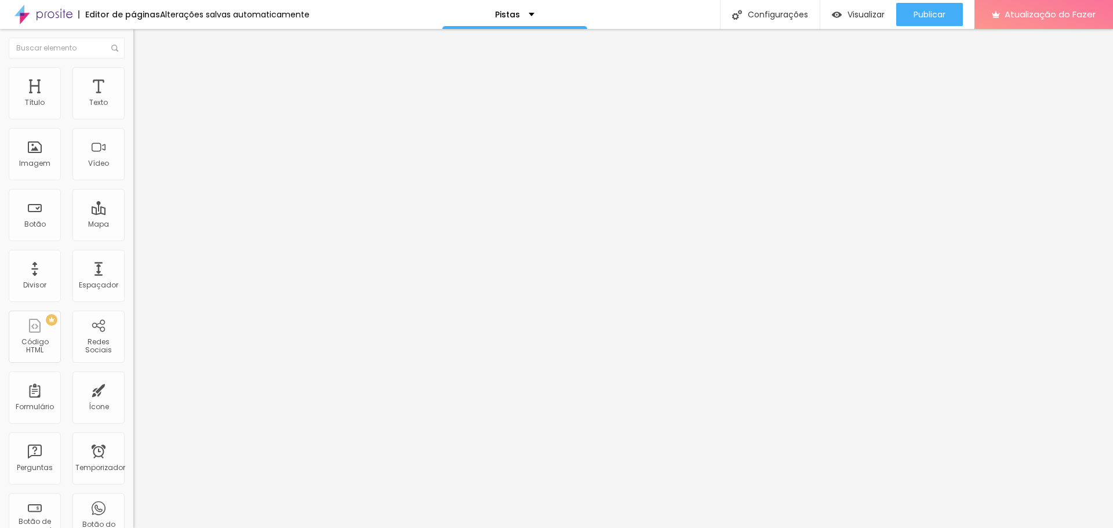
type input "53"
type input "54"
type input "58"
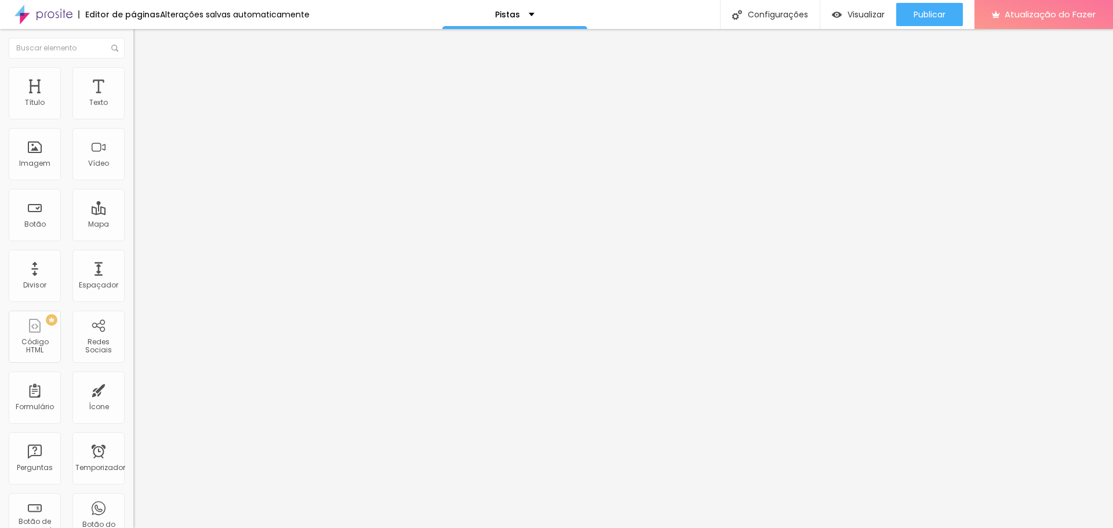
type input "58"
type input "59"
type input "63"
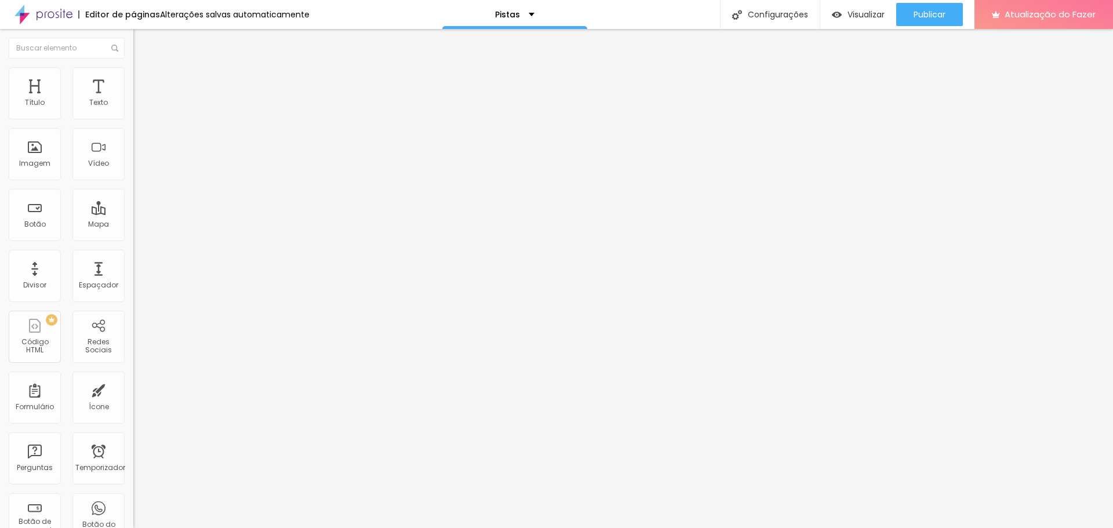
type input "66"
type input "67"
type input "71"
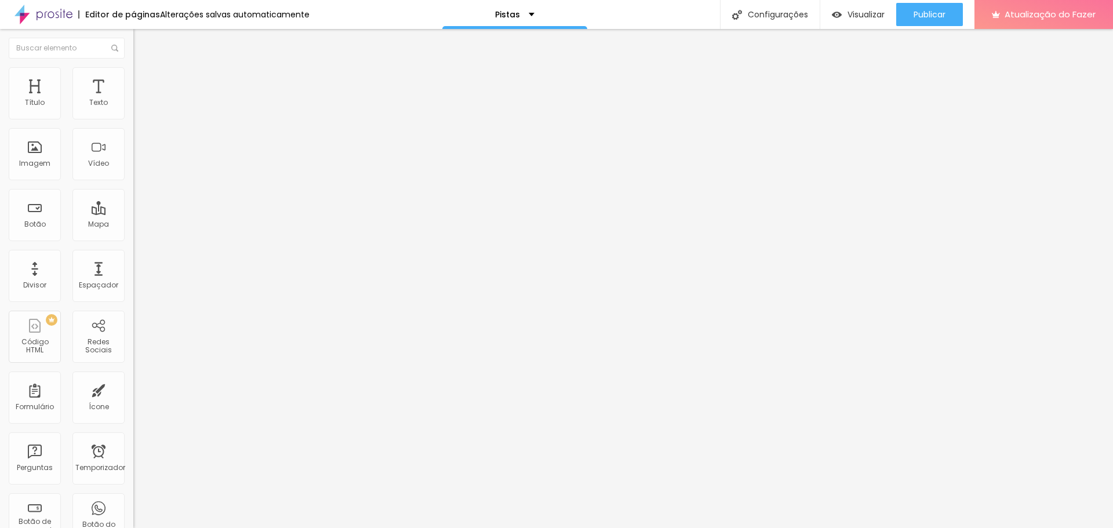
type input "71"
type input "74"
type input "76"
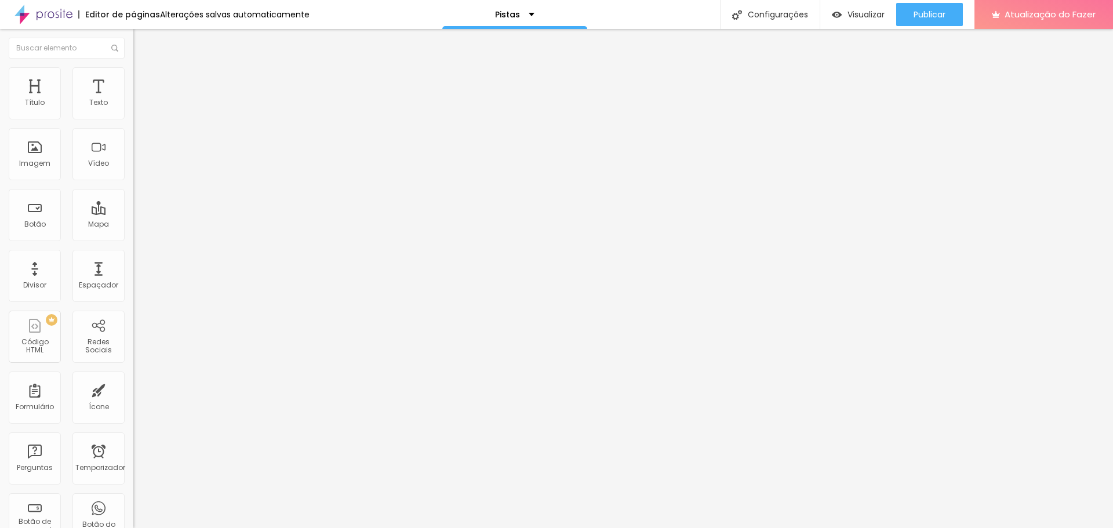
type input "79"
type input "84"
type input "86"
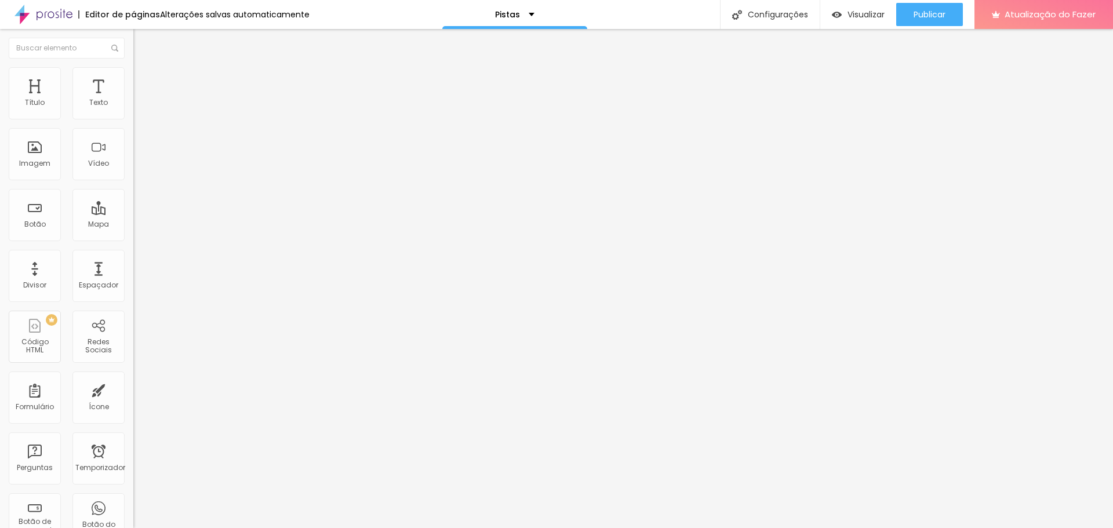
type input "86"
type input "91"
type input "92"
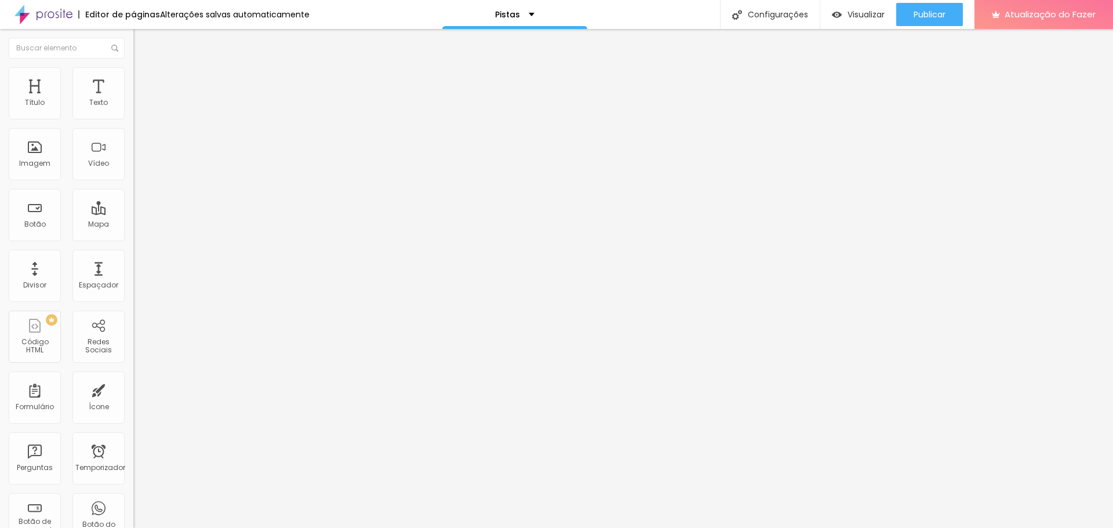
type input "94"
type input "97"
type input "99"
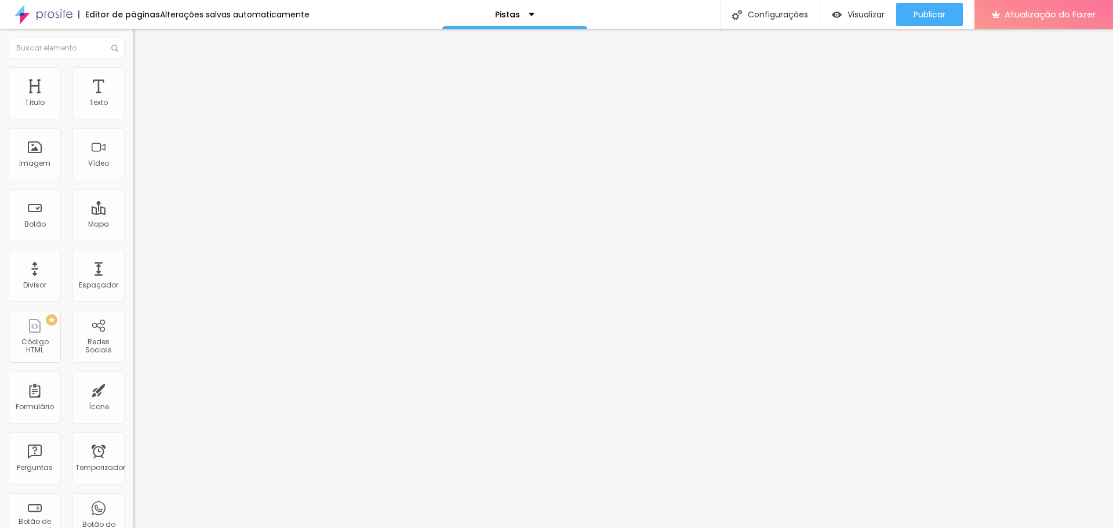
type input "99"
type input "102"
type input "104"
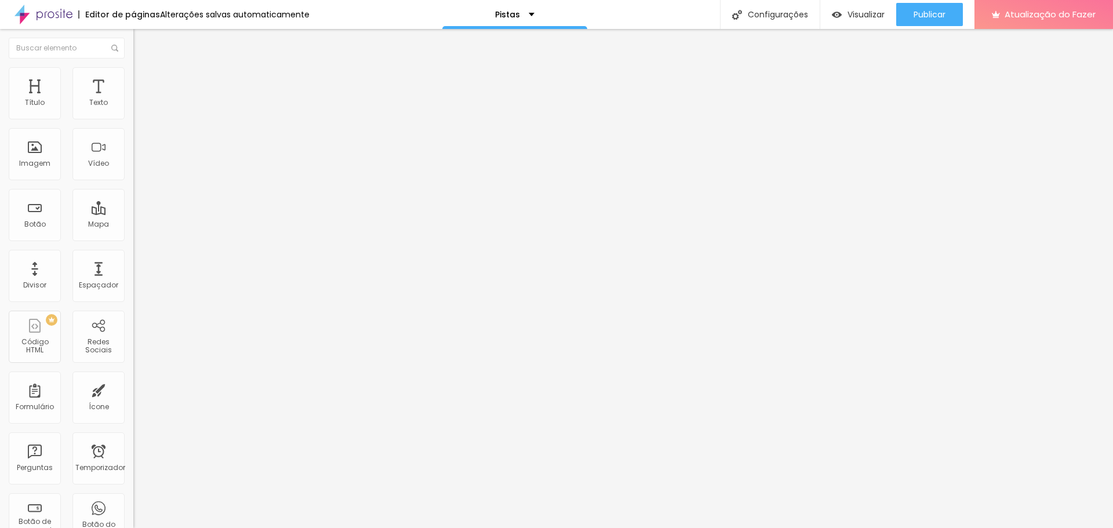
type input "105"
type input "107"
type input "109"
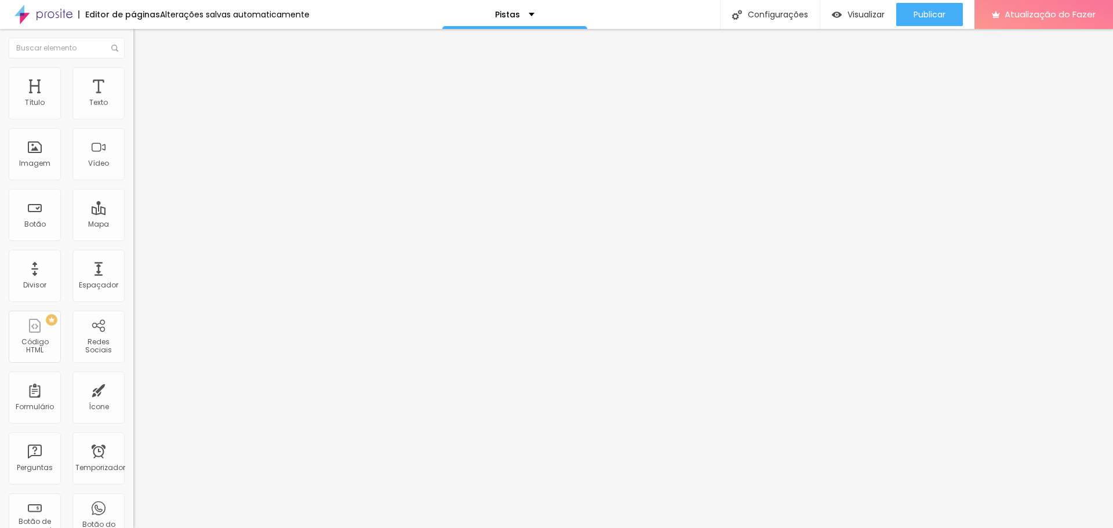
type input "109"
type input "110"
type input "102"
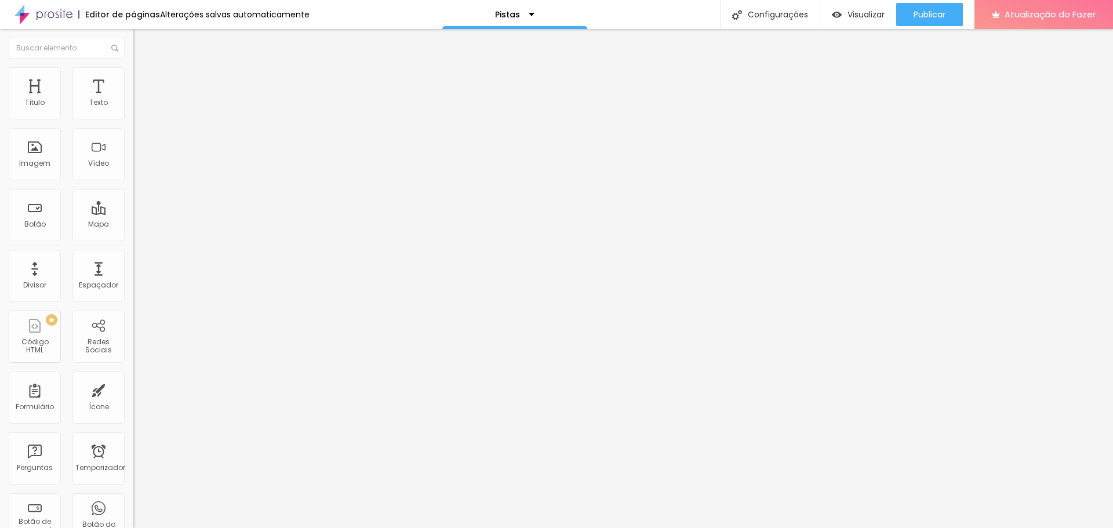
type input "91"
type input "72"
type input "54"
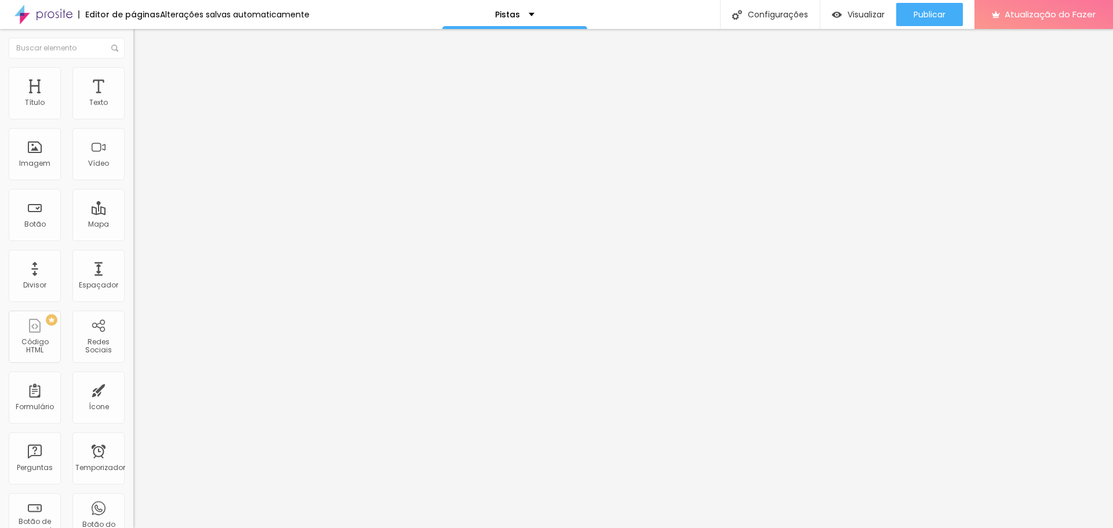
type input "54"
type input "44"
type input "38"
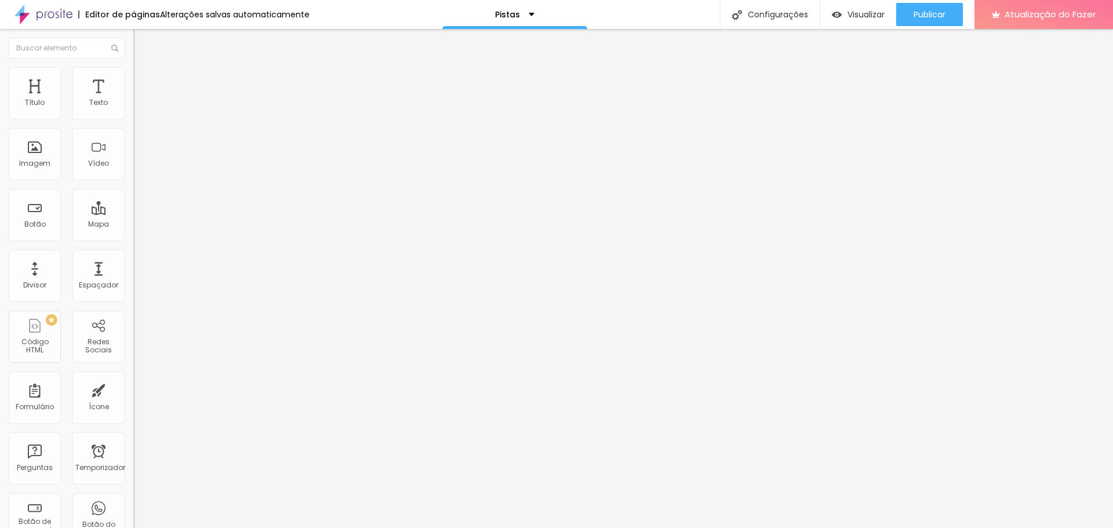
type input "33"
type input "25"
type input "21"
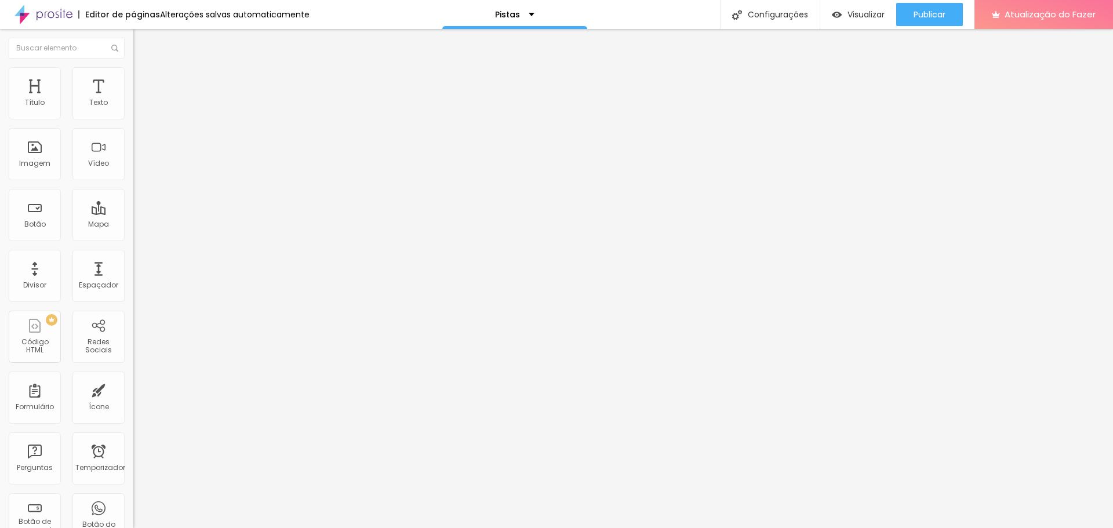
type input "21"
type input "20"
type input "13"
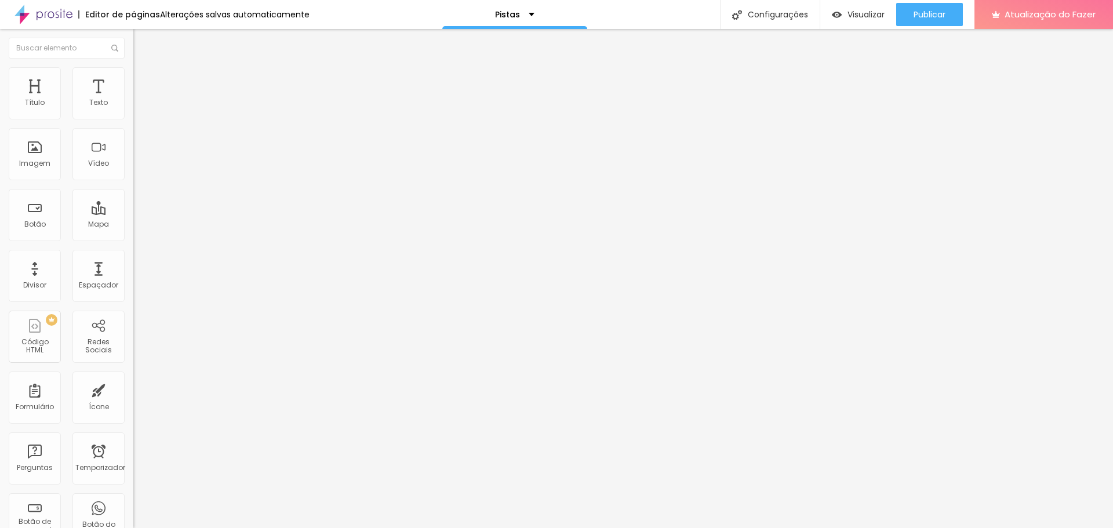
type input "10"
type input "5"
type input "2"
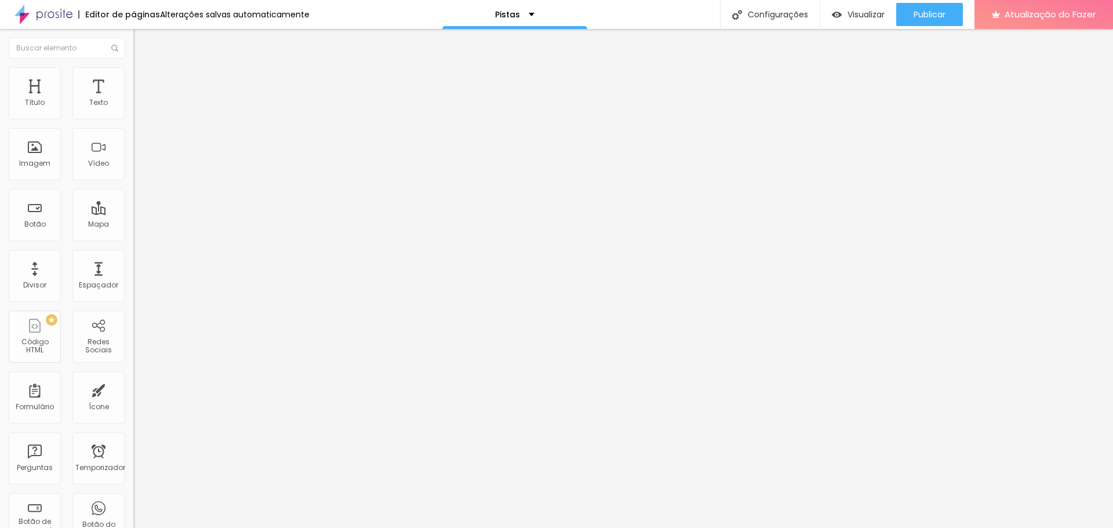
type input "2"
type input "0"
type input "15"
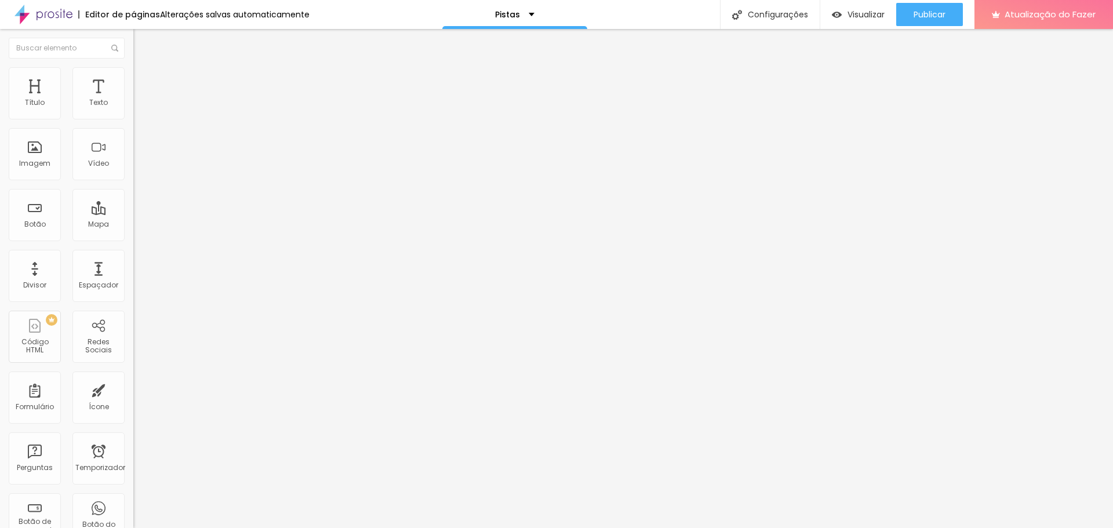
type input "200"
type input "165"
type input "63"
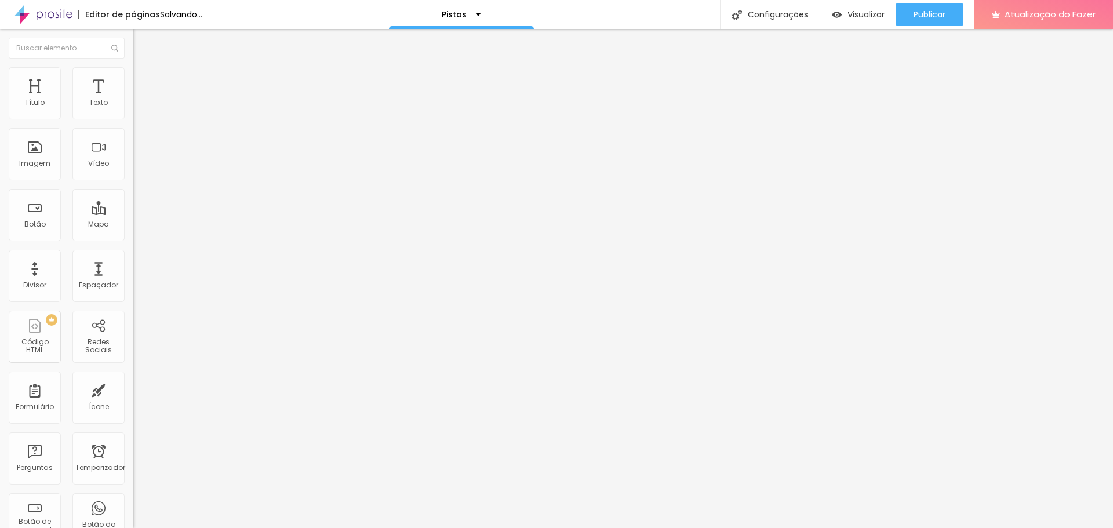
type input "63"
type input "28"
type input "2"
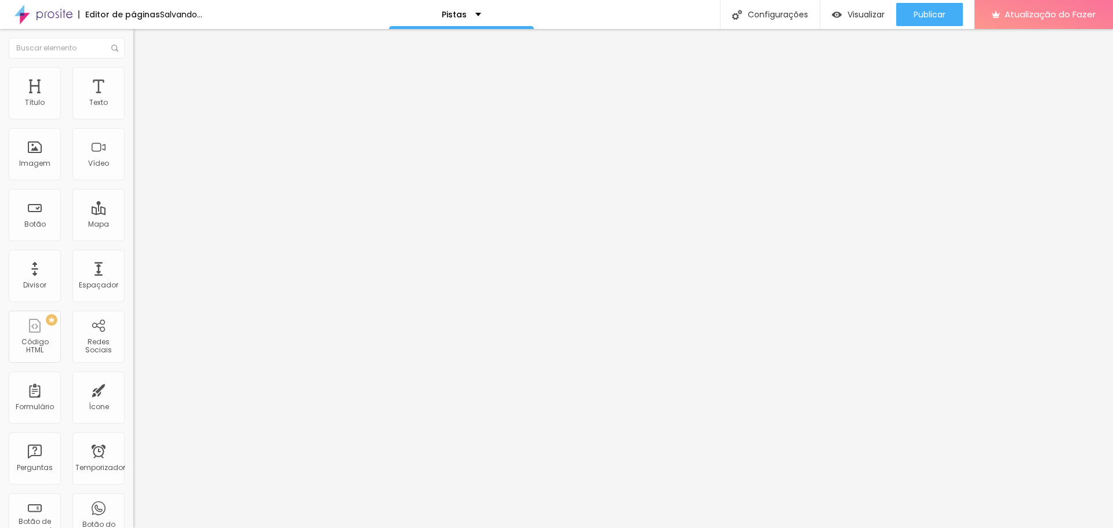
type input "0"
type input "3"
type input "200"
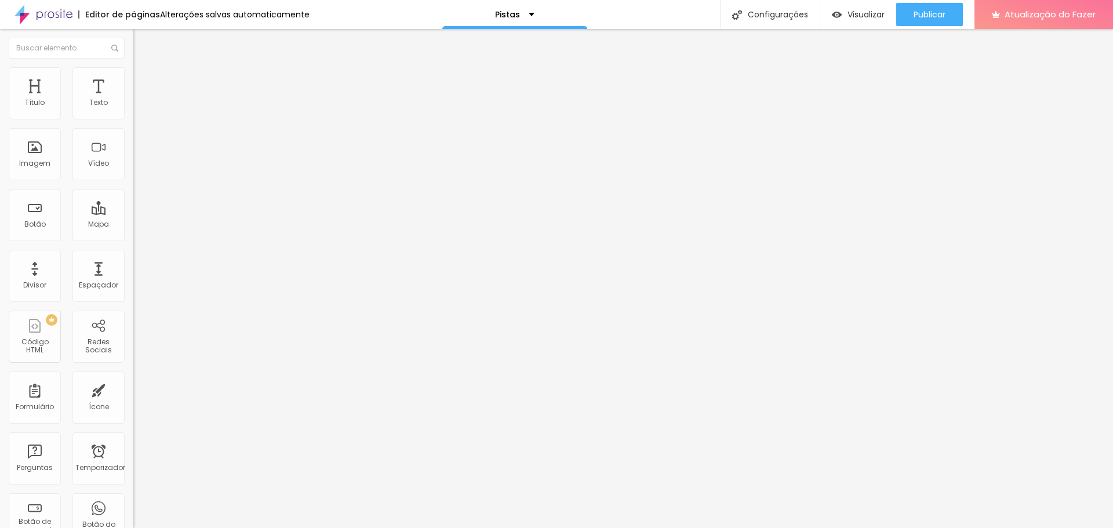
type input "200"
type input "0"
drag, startPoint x: 35, startPoint y: 148, endPoint x: 0, endPoint y: 232, distance: 91.5
click at [133, 254] on input "range" at bounding box center [170, 258] width 75 height 9
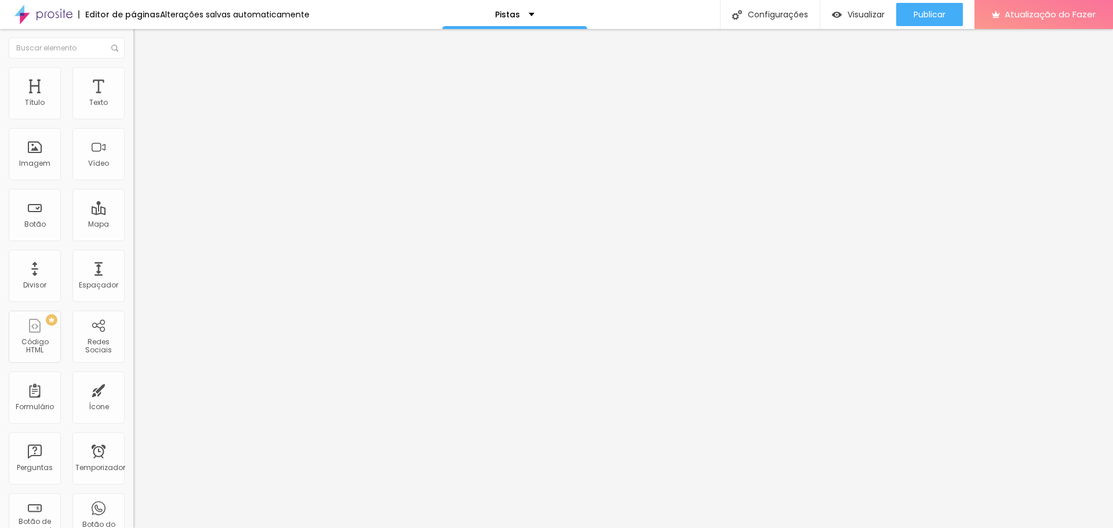
click at [133, 79] on img at bounding box center [138, 84] width 10 height 10
type input "7"
drag, startPoint x: 31, startPoint y: 114, endPoint x: 26, endPoint y: 122, distance: 9.6
click at [133, 225] on input "range" at bounding box center [170, 229] width 75 height 9
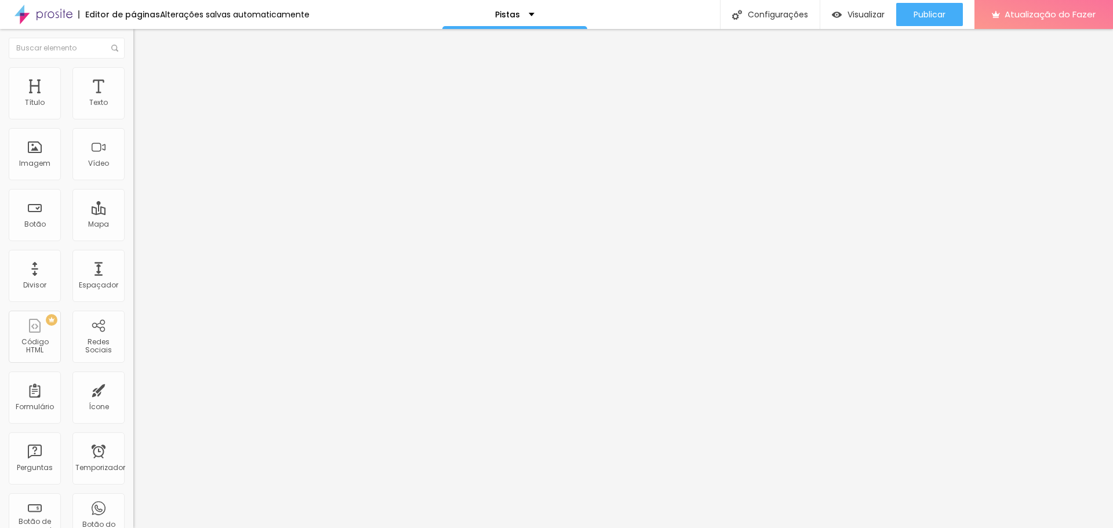
click at [133, 72] on img at bounding box center [138, 72] width 10 height 10
drag, startPoint x: 121, startPoint y: 126, endPoint x: 102, endPoint y: 129, distance: 19.3
click at [133, 119] on input "range" at bounding box center [170, 114] width 75 height 9
click at [912, 14] on button "Publicar" at bounding box center [929, 14] width 67 height 23
click at [856, 6] on div "Visualizar" at bounding box center [858, 14] width 53 height 23
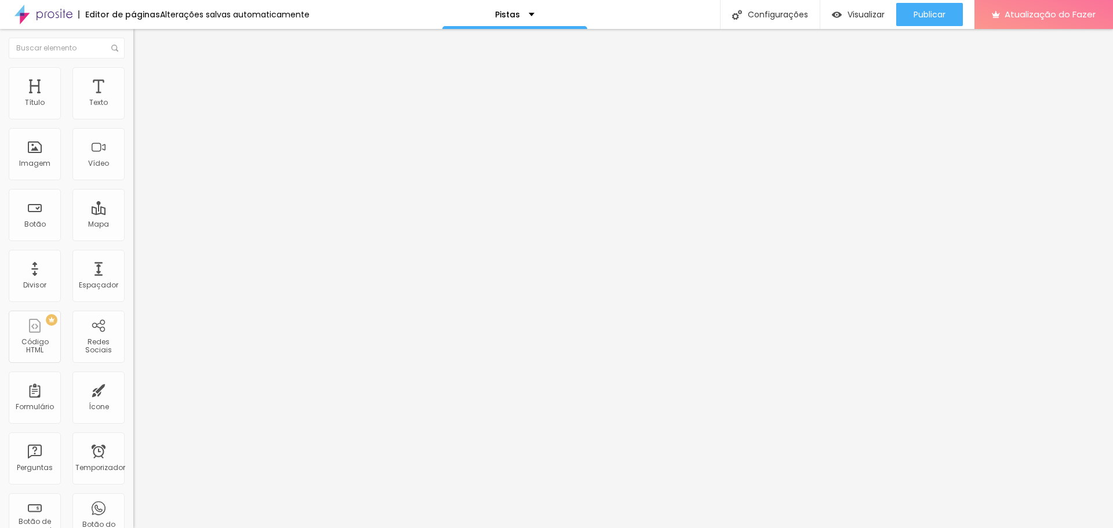
click at [140, 100] on font "Trocar imagem" at bounding box center [168, 95] width 56 height 10
click at [932, 12] on font "Publicar" at bounding box center [929, 15] width 32 height 12
click at [861, 9] on font "Visualizar" at bounding box center [865, 15] width 37 height 12
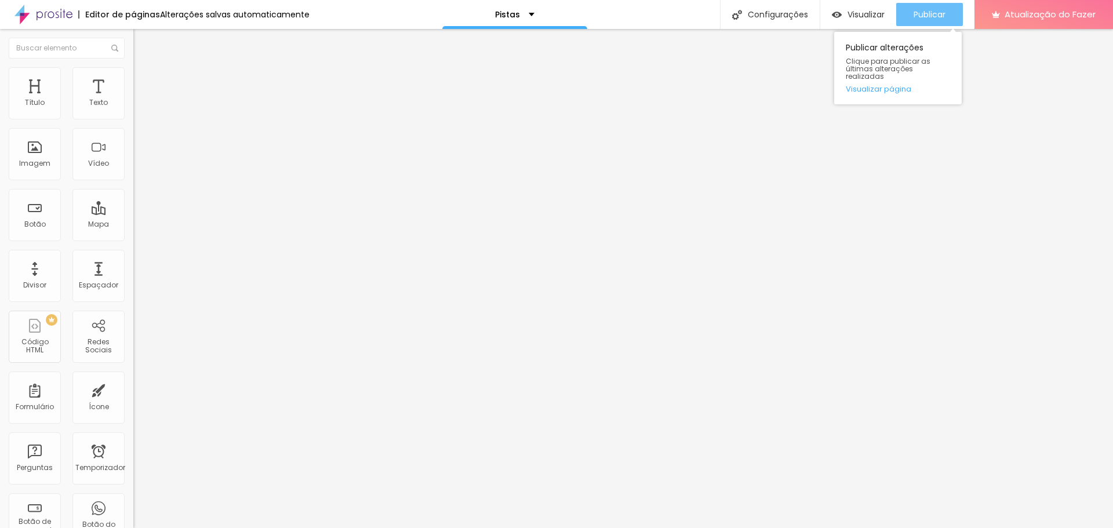
click at [933, 3] on div "Publicar" at bounding box center [929, 14] width 32 height 23
